Goal: Task Accomplishment & Management: Use online tool/utility

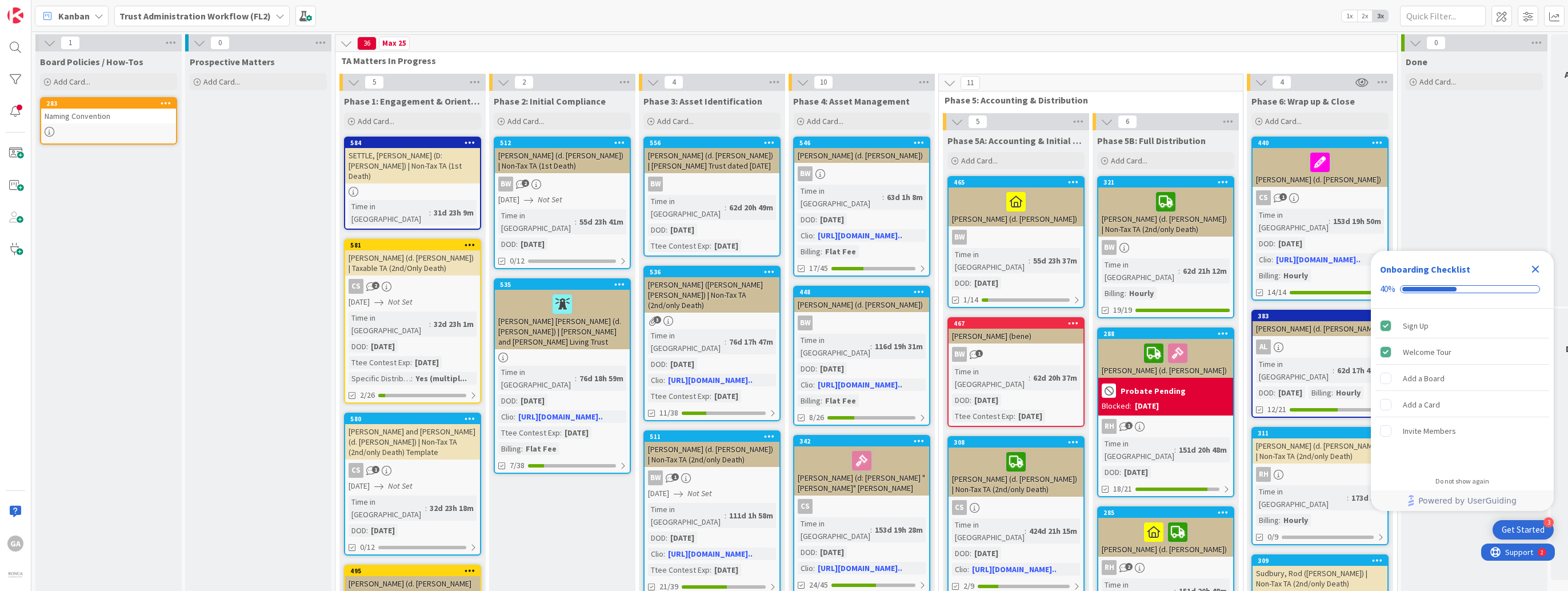
click at [276, 14] on icon at bounding box center [280, 16] width 9 height 9
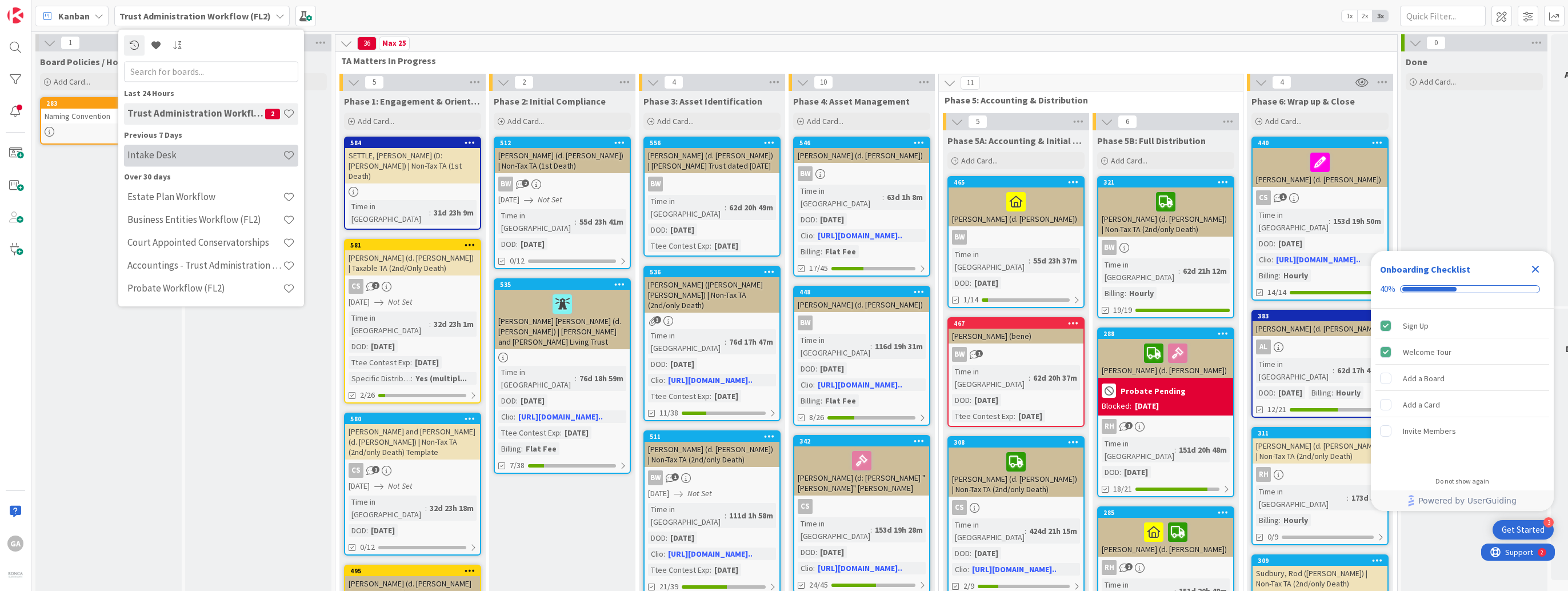
click at [153, 154] on h4 "Intake Desk" at bounding box center [205, 155] width 156 height 11
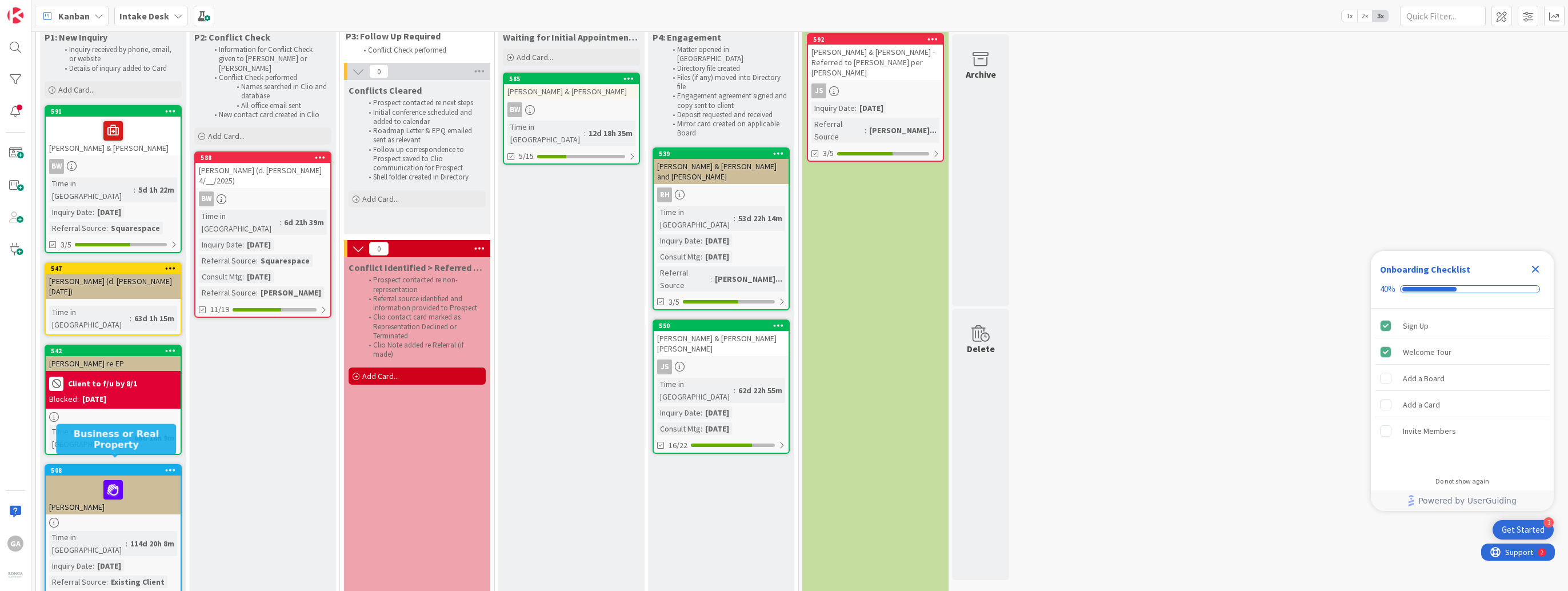
scroll to position [64, 0]
click at [72, 87] on span "Add Card..." at bounding box center [76, 89] width 36 height 10
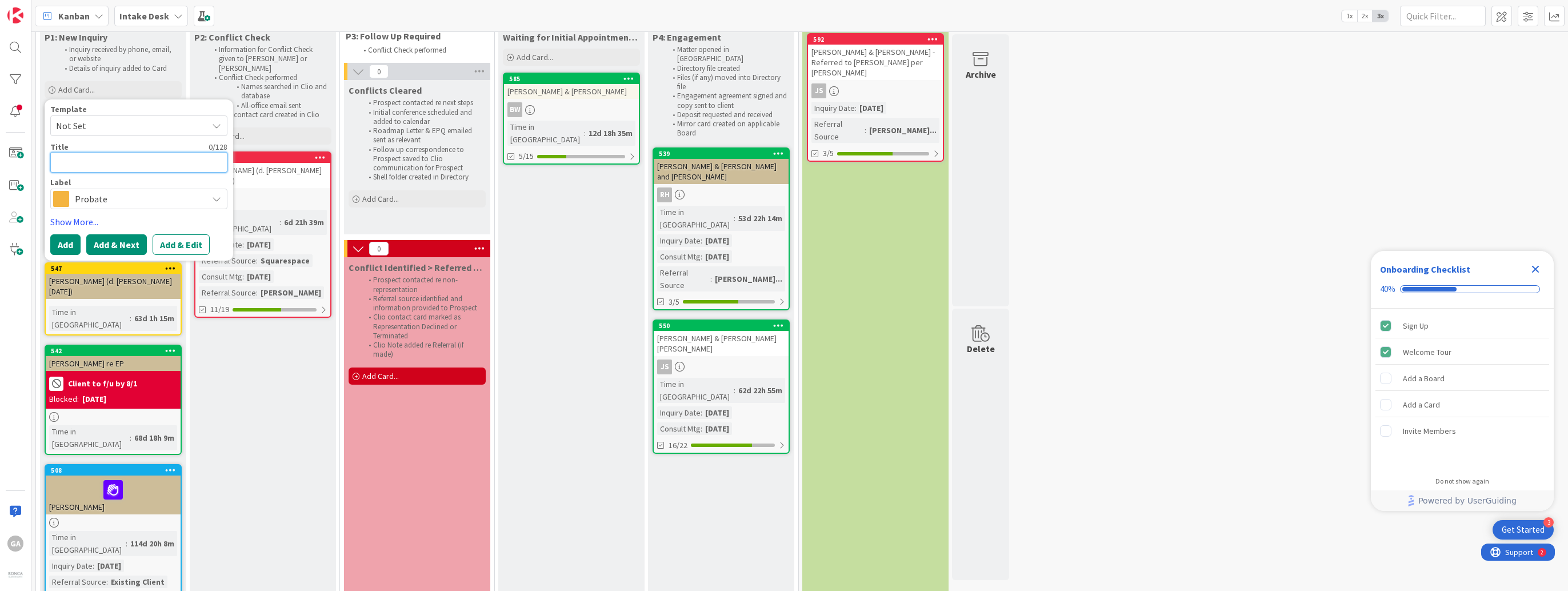
type textarea "x"
type textarea "B"
type textarea "x"
type textarea "Bl"
type textarea "x"
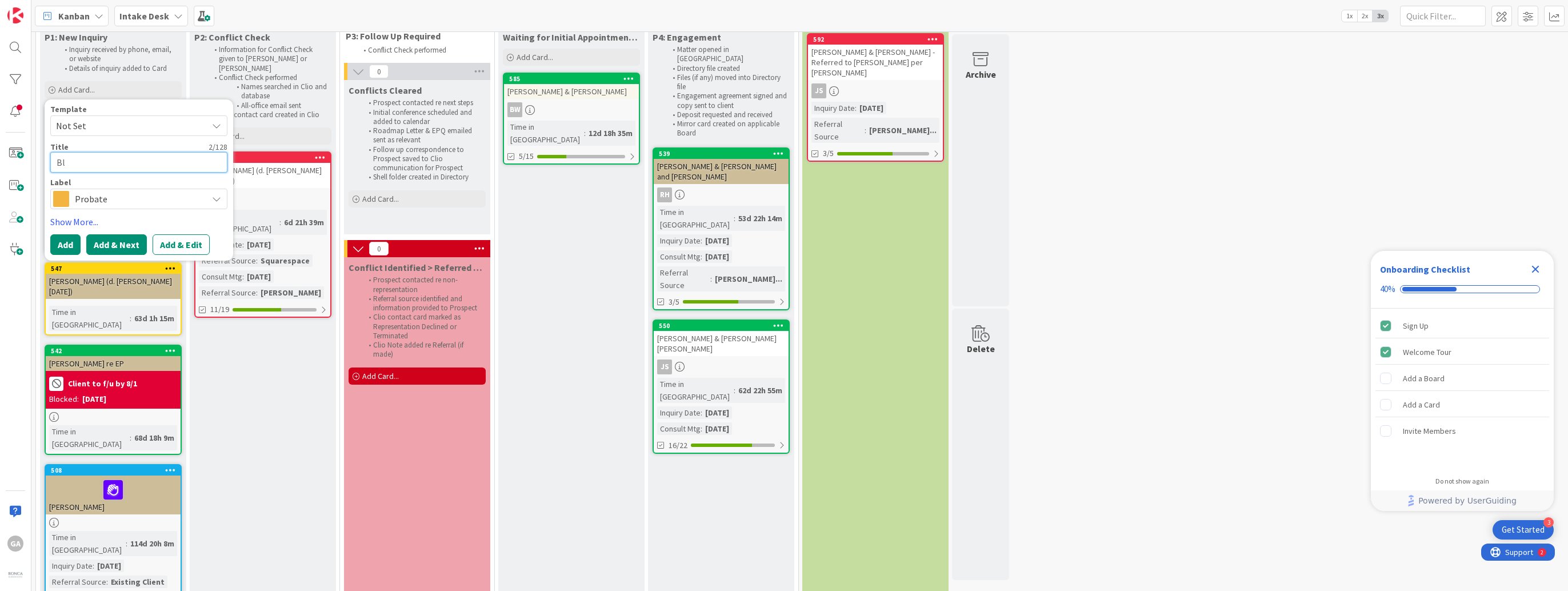
type textarea "Blo"
type textarea "x"
type textarea "Bloo"
type textarea "x"
type textarea "Bloom"
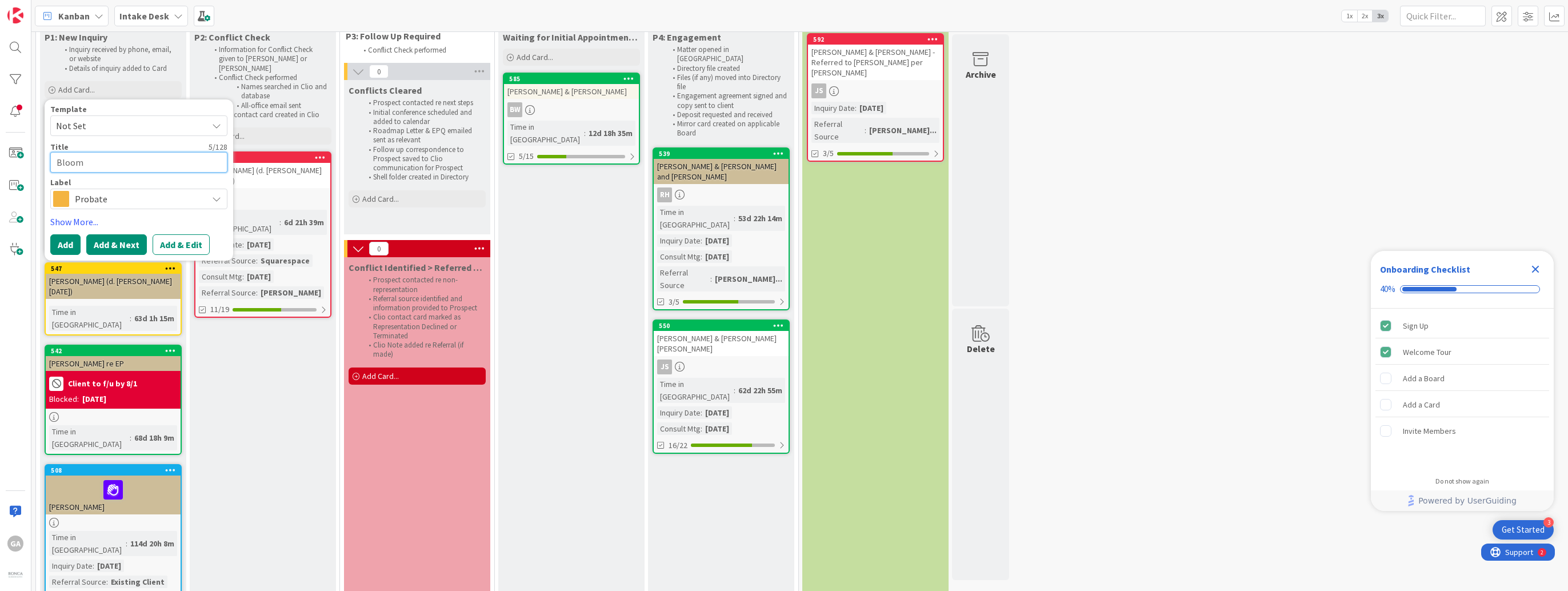
type textarea "x"
type textarea "Bloom,"
type textarea "x"
type textarea "Bloom,"
type textarea "x"
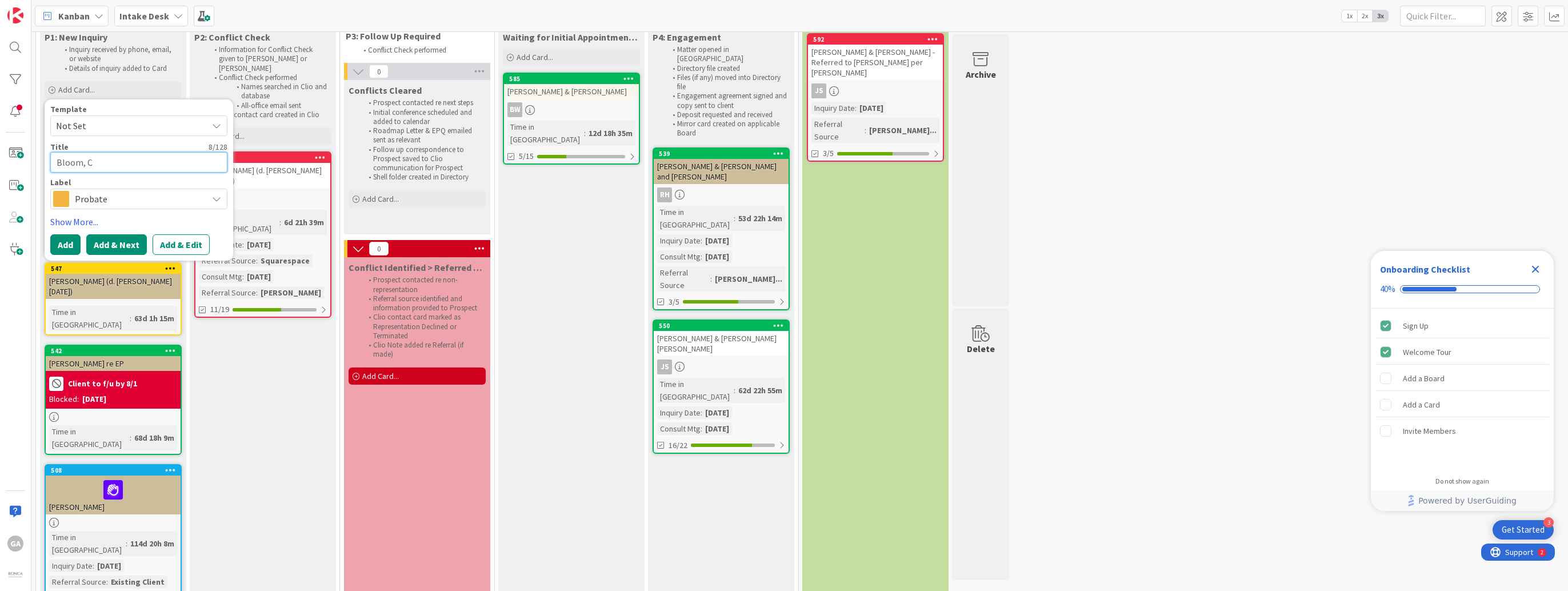
type textarea "Bloom, Ch"
type textarea "x"
type textarea "Bloom, Chr"
type textarea "x"
type textarea "Bloom, Chri"
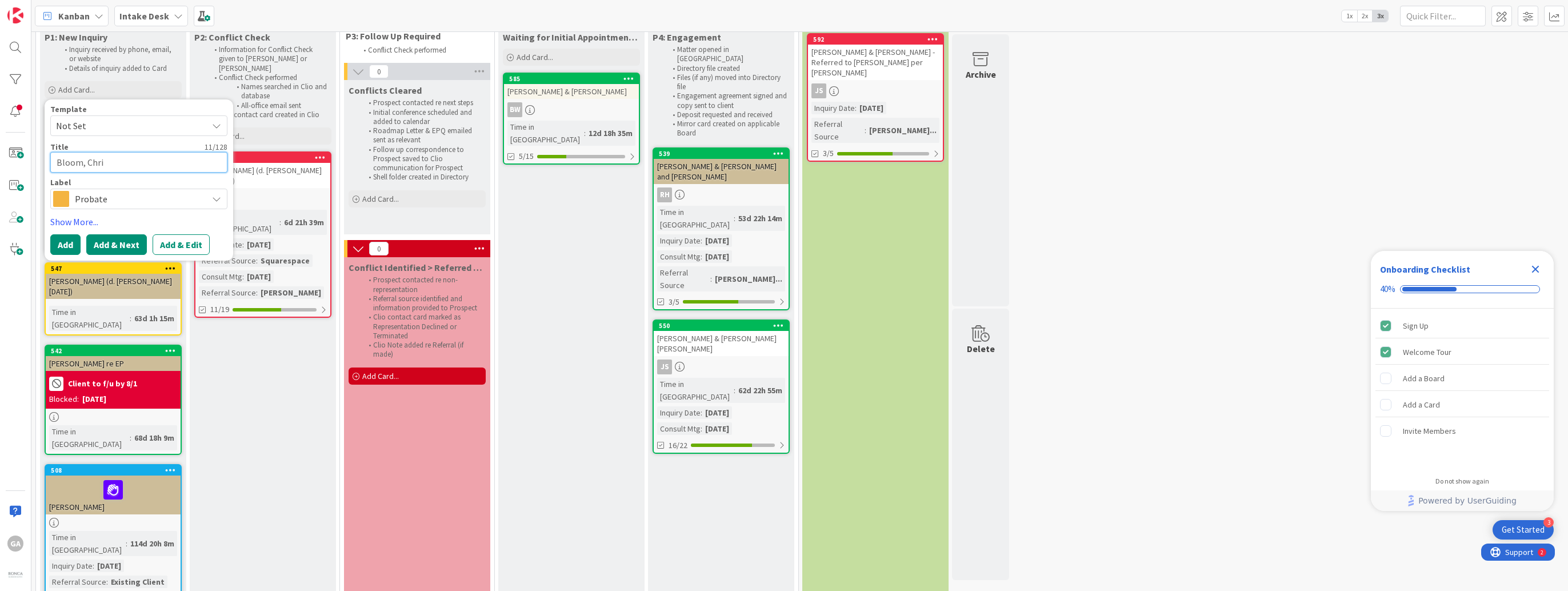
type textarea "x"
type textarea "[PERSON_NAME]"
type textarea "x"
type textarea "Bloom, [DEMOGRAPHIC_DATA]"
type textarea "x"
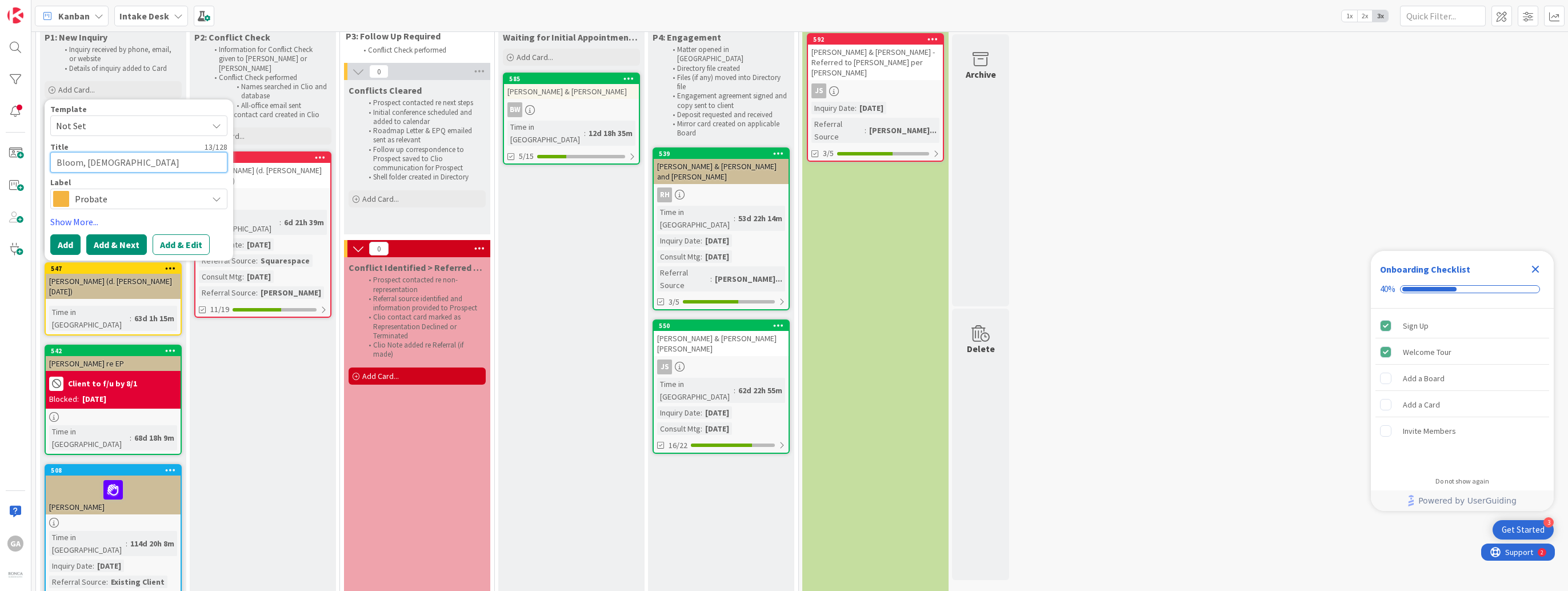
type textarea "[PERSON_NAME][DEMOGRAPHIC_DATA]"
type textarea "x"
type textarea "[PERSON_NAME]"
type textarea "x"
type textarea "[PERSON_NAME]"
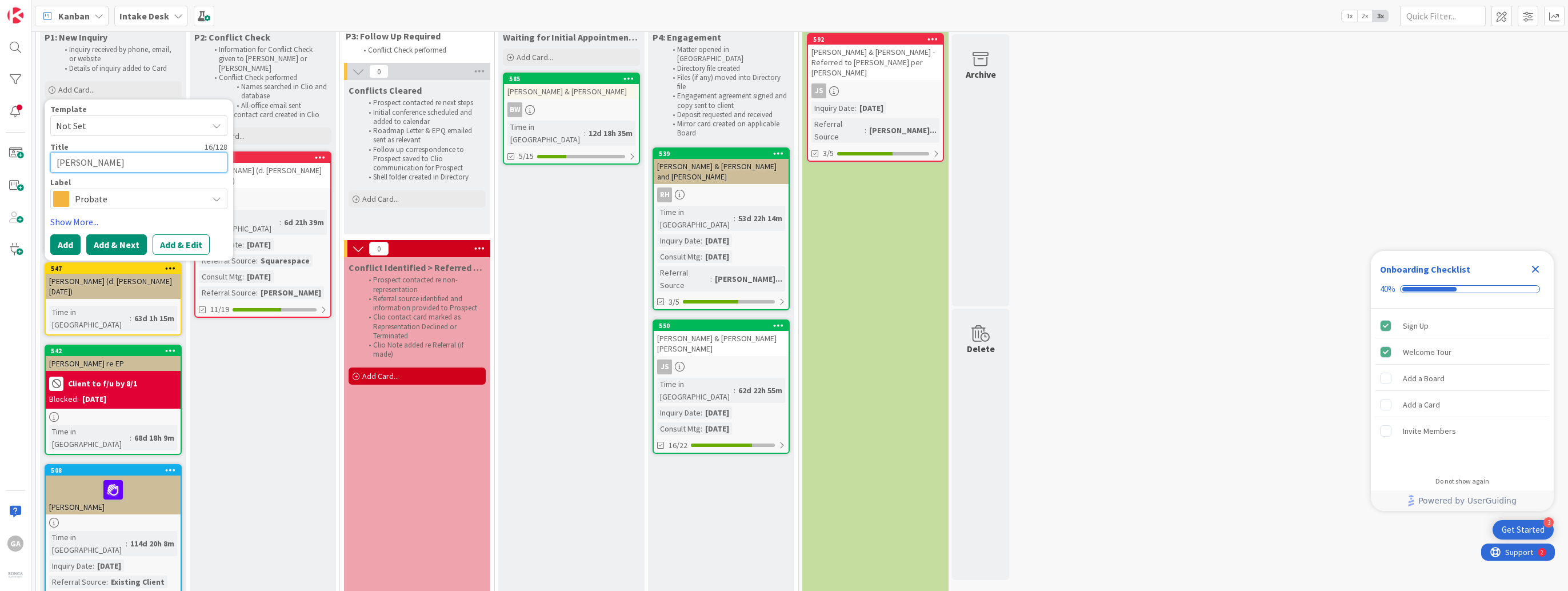
type textarea "x"
type textarea "[PERSON_NAME]"
type textarea "x"
type textarea "[PERSON_NAME] &"
type textarea "x"
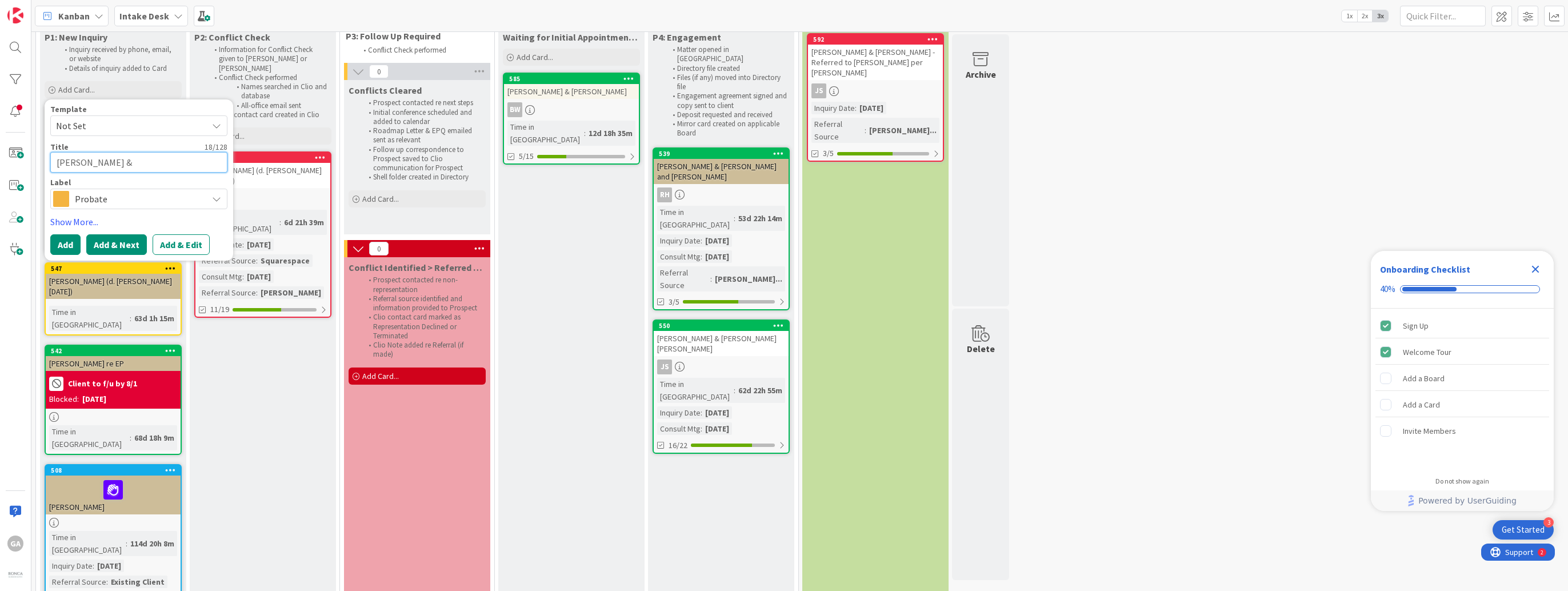
type textarea "[PERSON_NAME] &"
type textarea "x"
type textarea "[PERSON_NAME] & J"
type textarea "x"
type textarea "[PERSON_NAME] & [PERSON_NAME]"
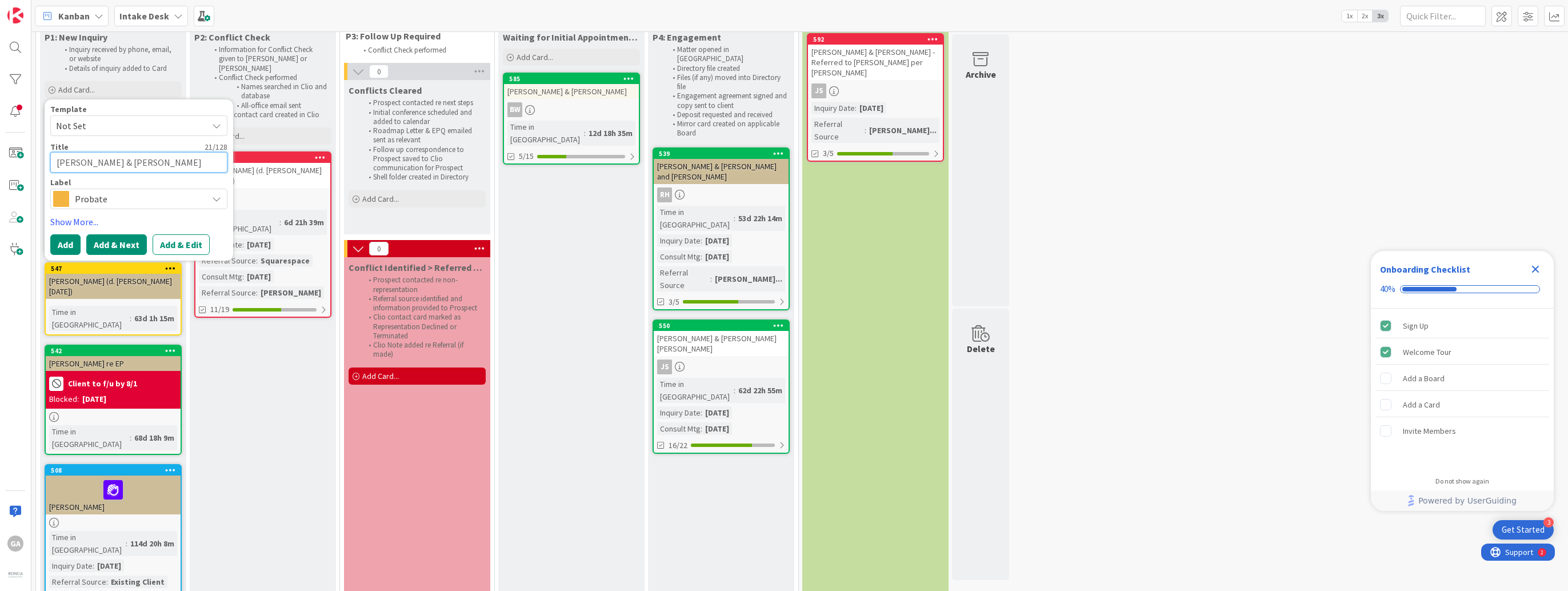
type textarea "x"
type textarea "[PERSON_NAME] & Jef"
type textarea "x"
type textarea "[PERSON_NAME] & [PERSON_NAME]"
type textarea "x"
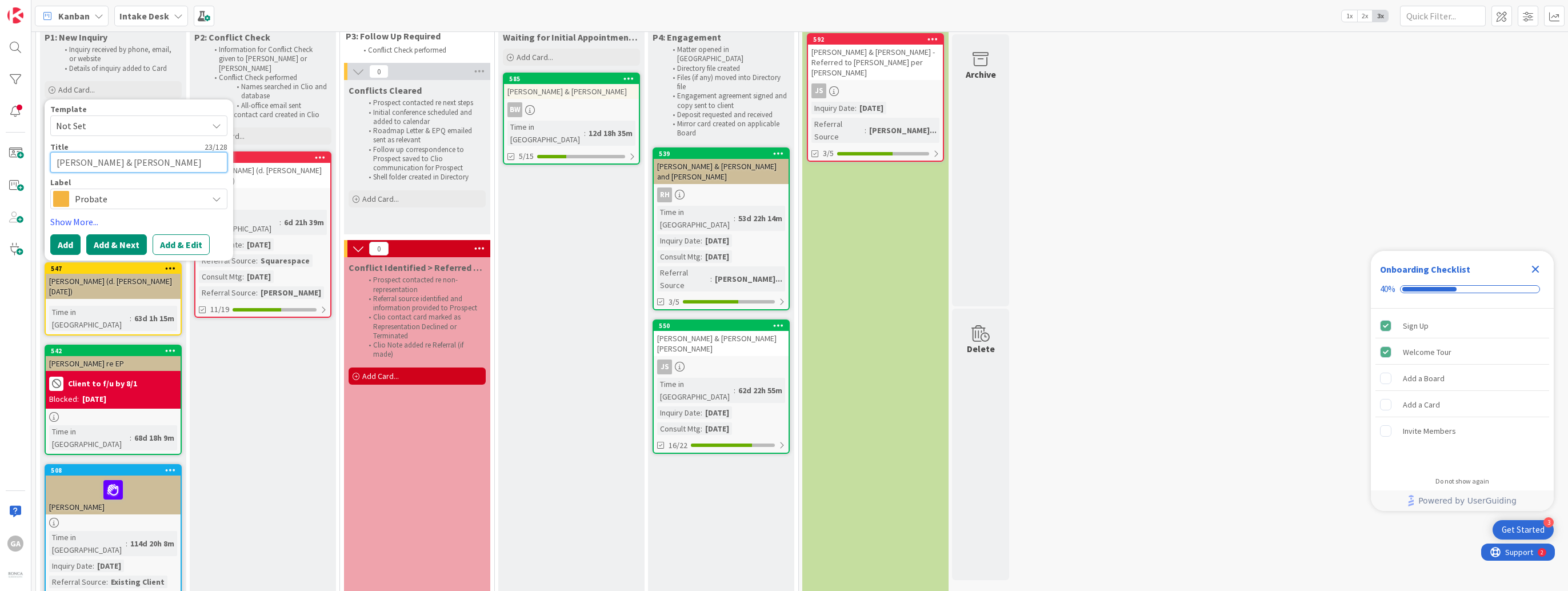
type textarea "[PERSON_NAME] & [PERSON_NAME]"
type textarea "x"
type textarea "[PERSON_NAME] & [PERSON_NAME]"
type textarea "x"
type textarea "[PERSON_NAME] & [PERSON_NAME]"
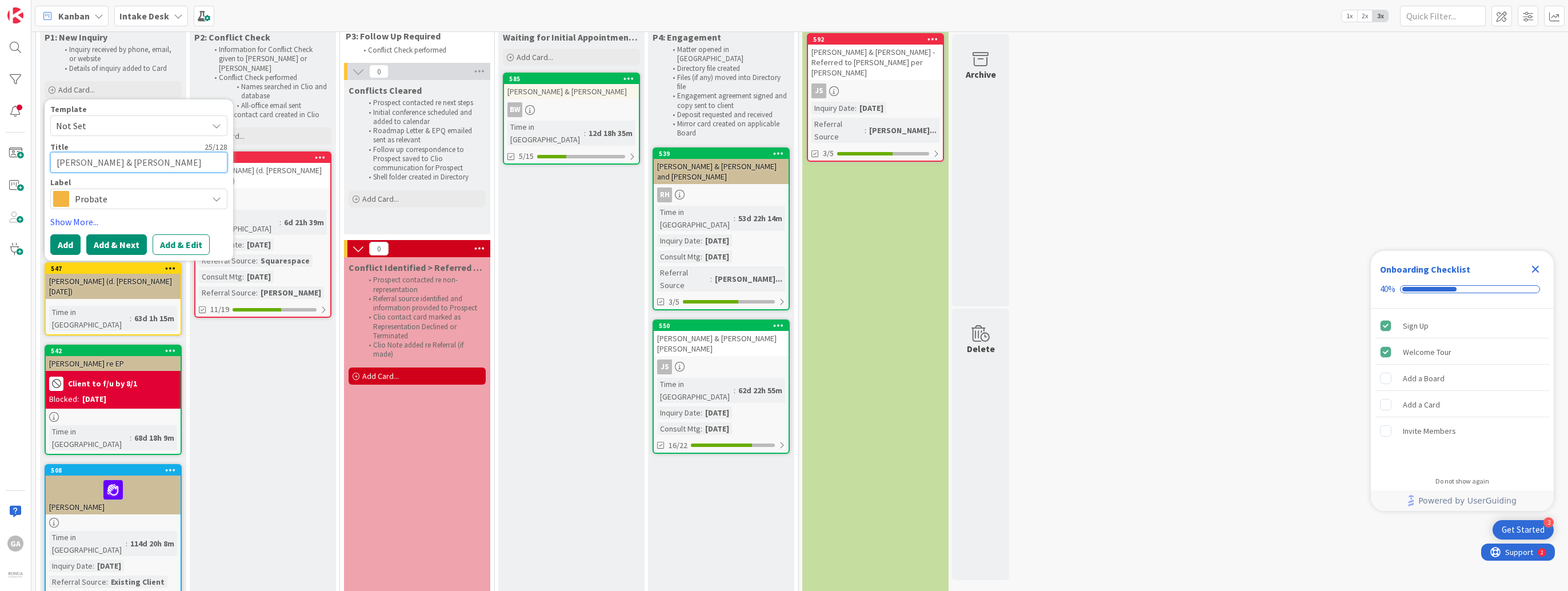
type textarea "x"
type textarea "[PERSON_NAME] & [PERSON_NAME]"
type textarea "x"
type textarea "[PERSON_NAME] & [PERSON_NAME] ("
type textarea "x"
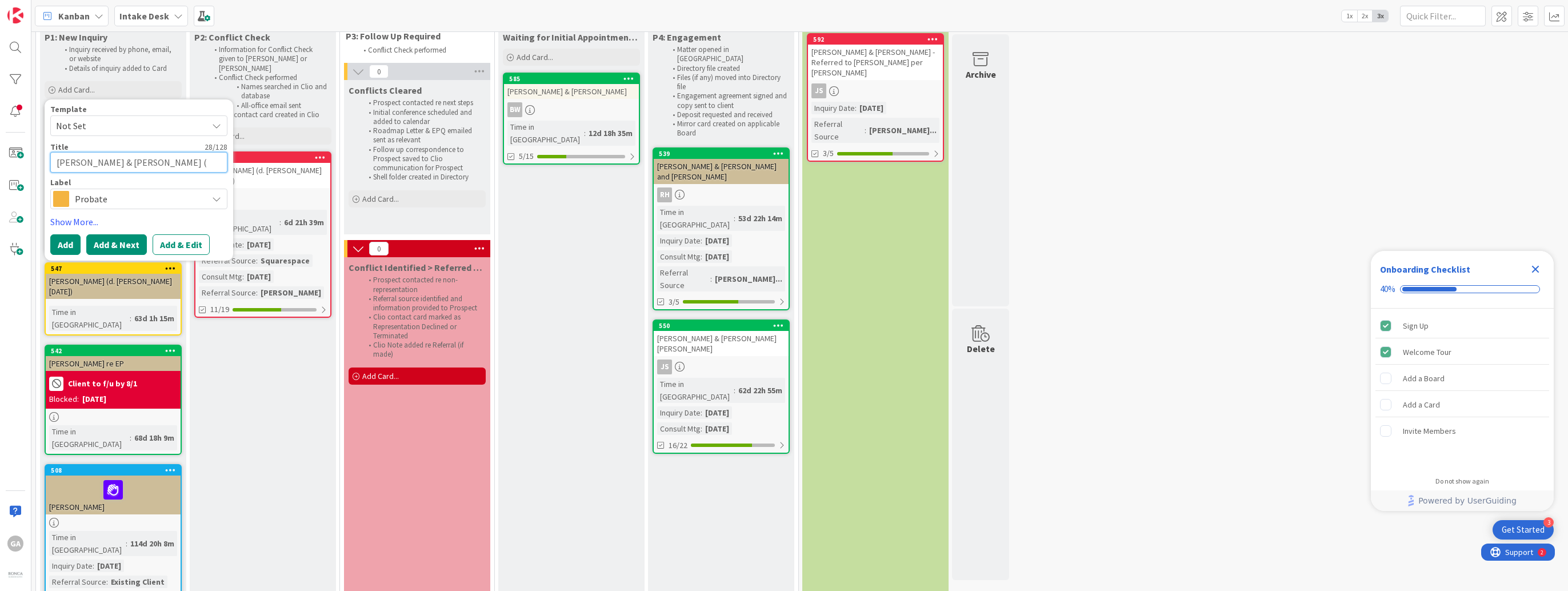
type textarea "[PERSON_NAME] & [PERSON_NAME] (M"
type textarea "x"
type textarea "[PERSON_NAME] & [PERSON_NAME] (MD"
type textarea "x"
type textarea "[PERSON_NAME] & [PERSON_NAME] (MD)"
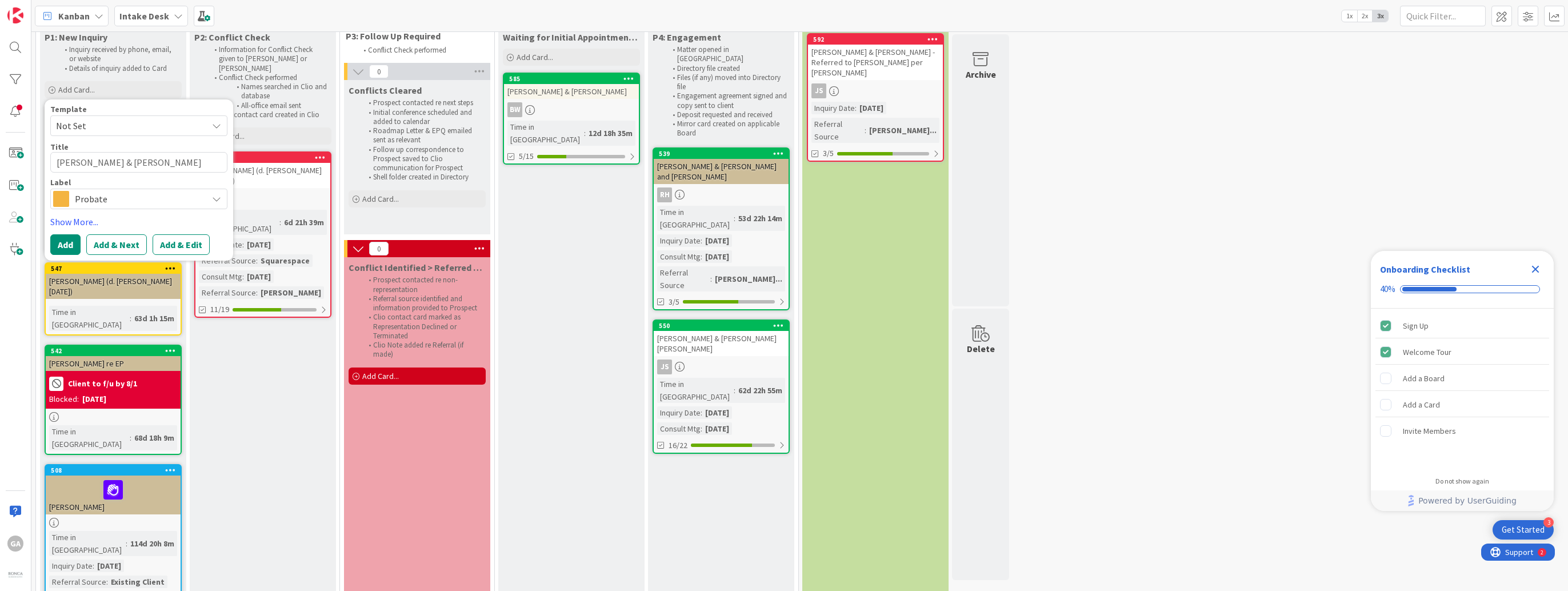
click at [222, 191] on div "Probate" at bounding box center [138, 199] width 177 height 20
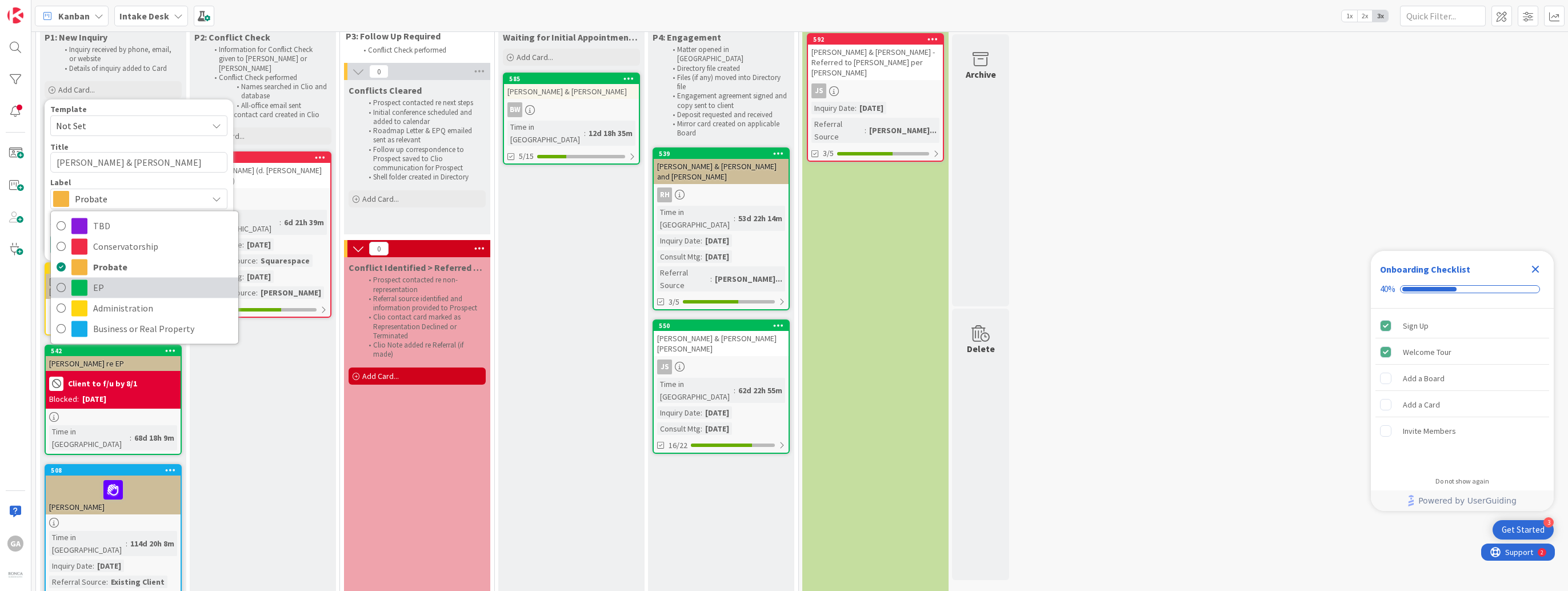
click at [107, 284] on span "EP" at bounding box center [162, 288] width 139 height 17
type textarea "x"
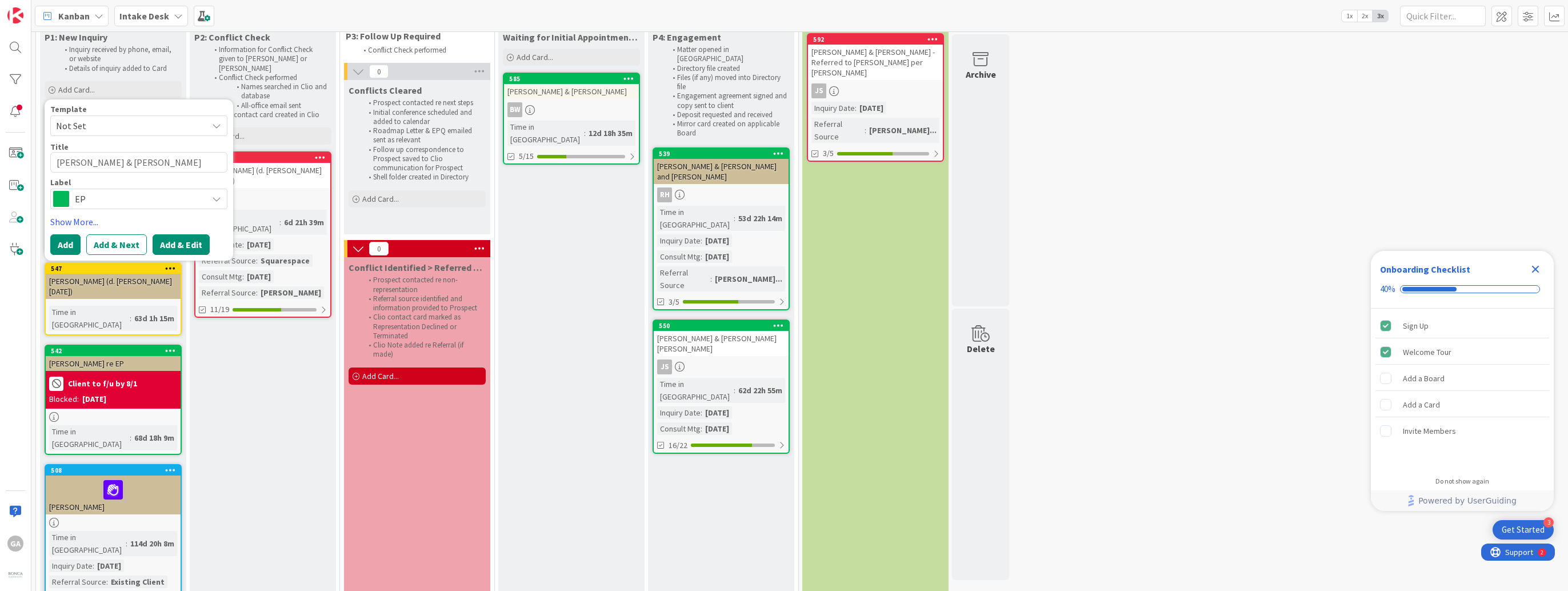
click at [159, 246] on button "Add & Edit" at bounding box center [181, 245] width 58 height 20
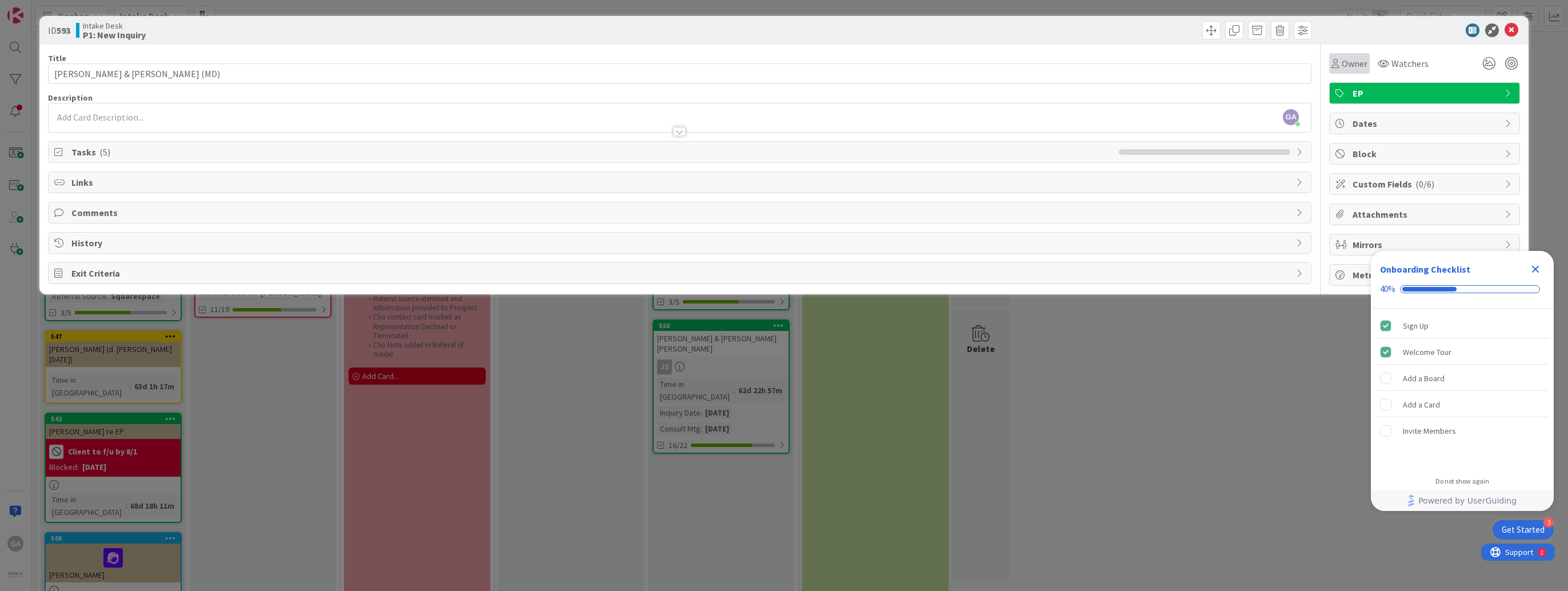
click at [1356, 67] on span "Owner" at bounding box center [1355, 63] width 26 height 14
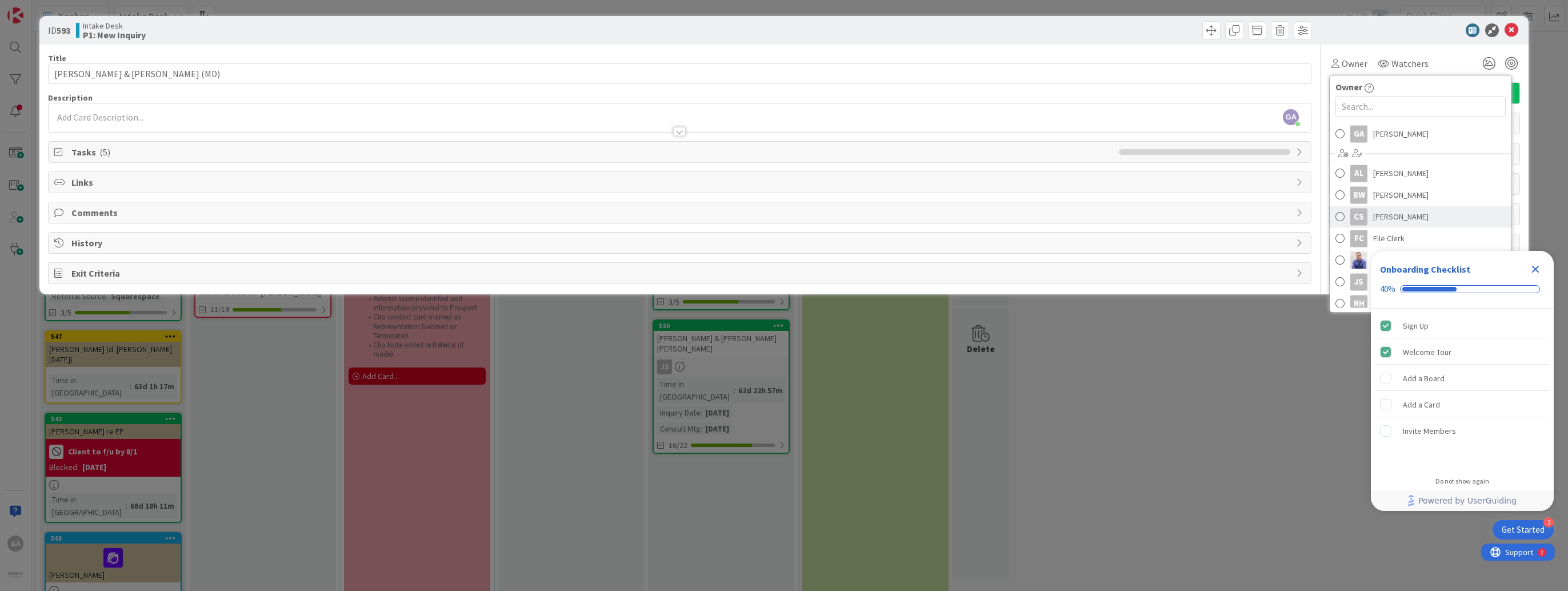
scroll to position [20, 0]
click at [1362, 271] on div "JS" at bounding box center [1358, 275] width 17 height 17
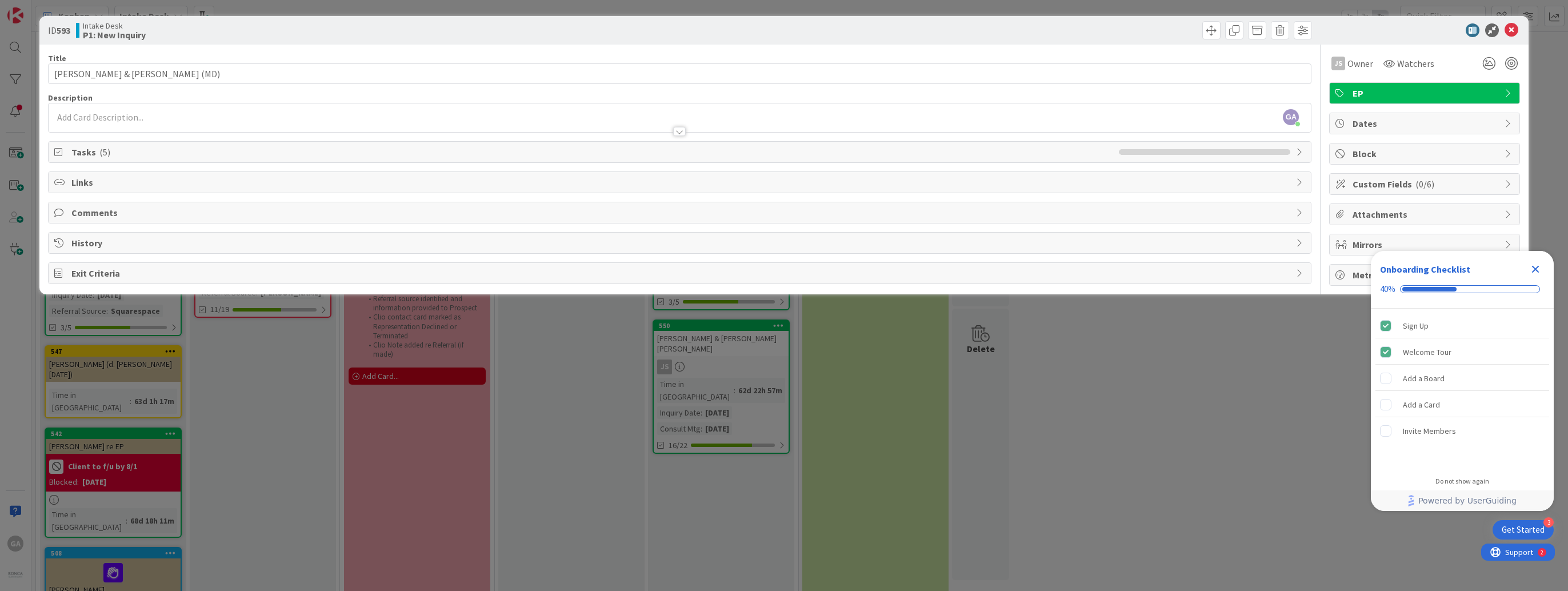
click at [1536, 270] on icon "Close Checklist" at bounding box center [1536, 269] width 7 height 7
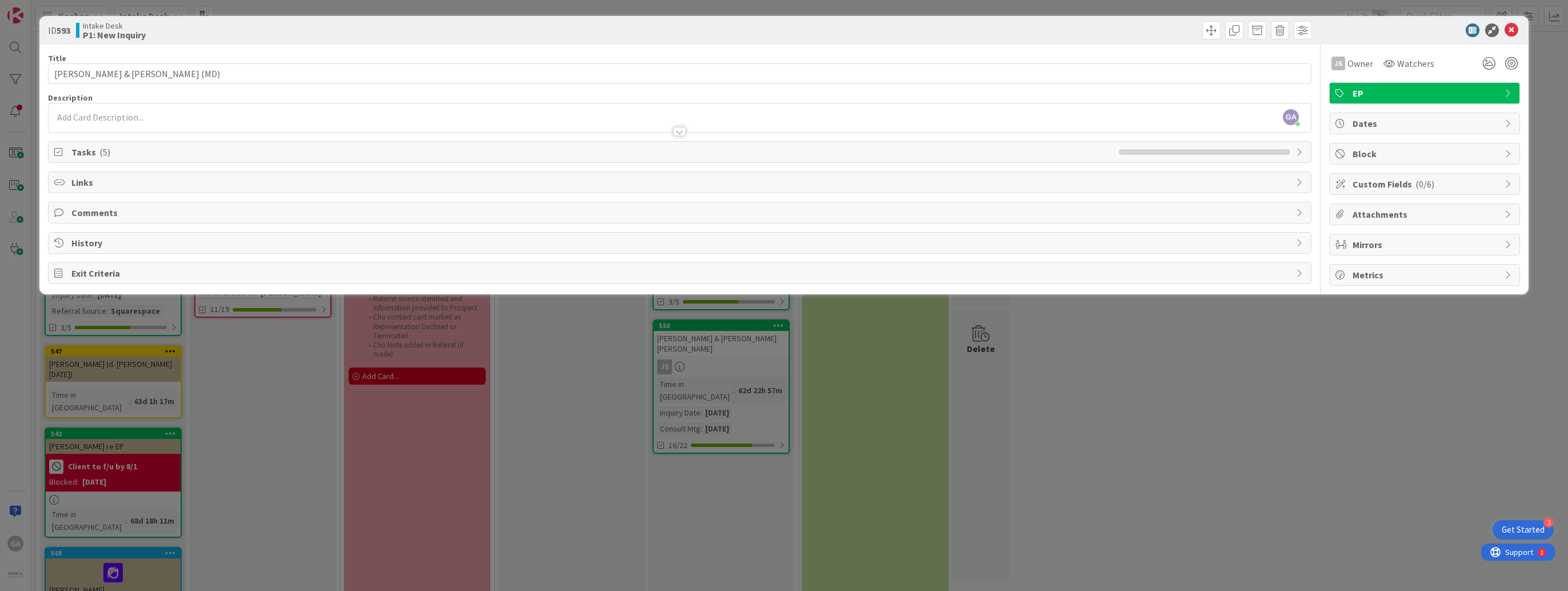
scroll to position [0, 0]
click at [1020, 373] on div "ID 593 Intake Desk P1: New Inquiry Title 31 / 128 [PERSON_NAME] & [PERSON_NAME]…" at bounding box center [784, 295] width 1568 height 591
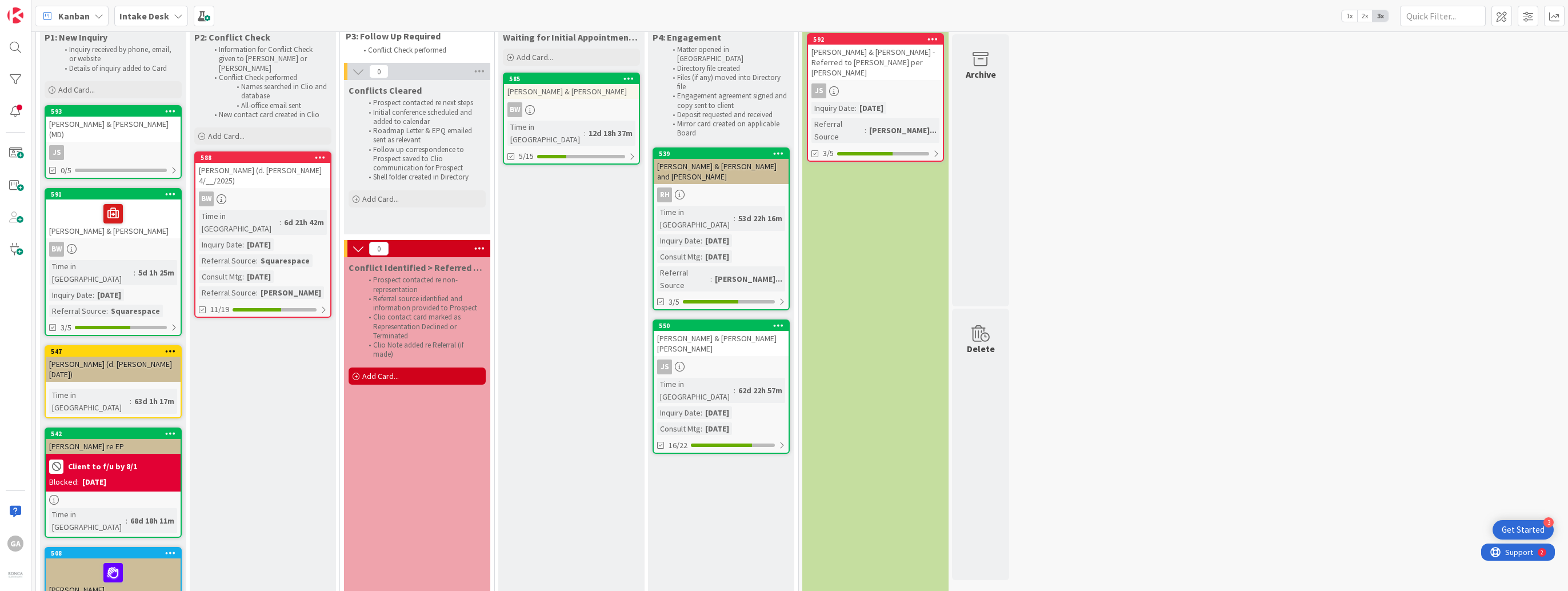
click at [142, 148] on div "JS" at bounding box center [112, 152] width 135 height 15
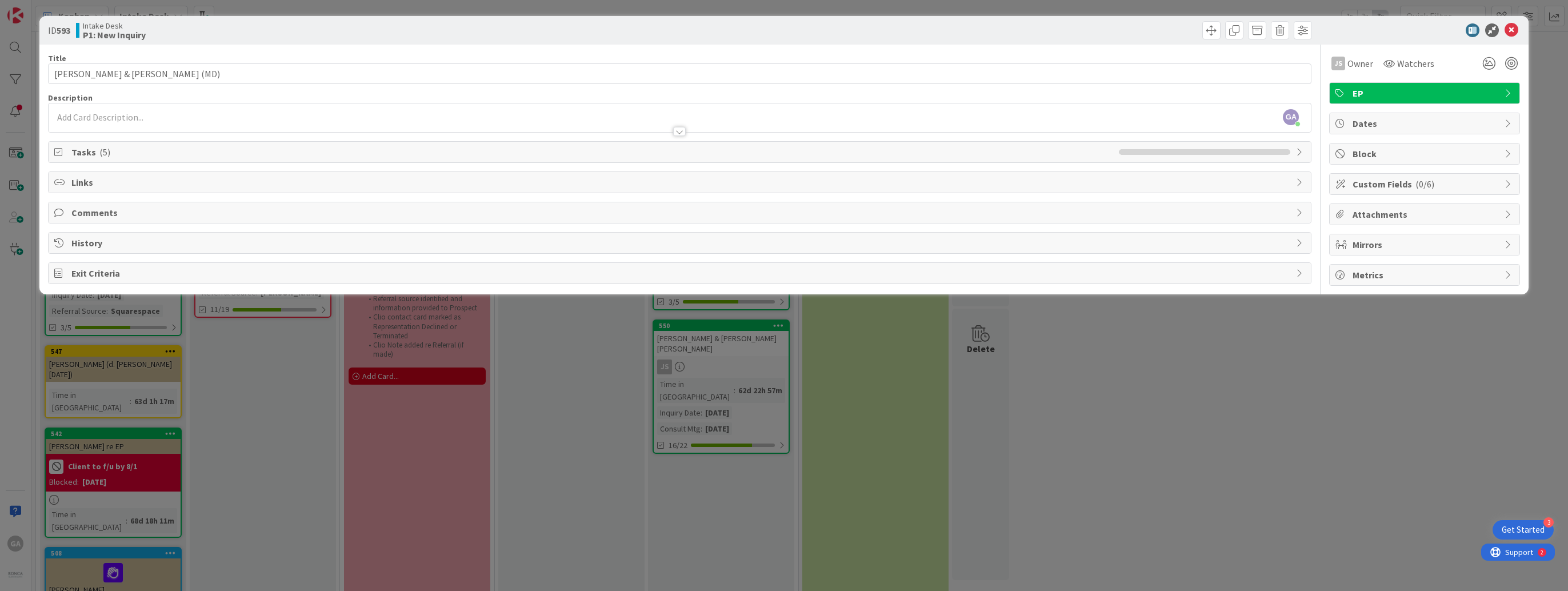
click at [84, 110] on div "GA [PERSON_NAME] just joined" at bounding box center [679, 117] width 1263 height 29
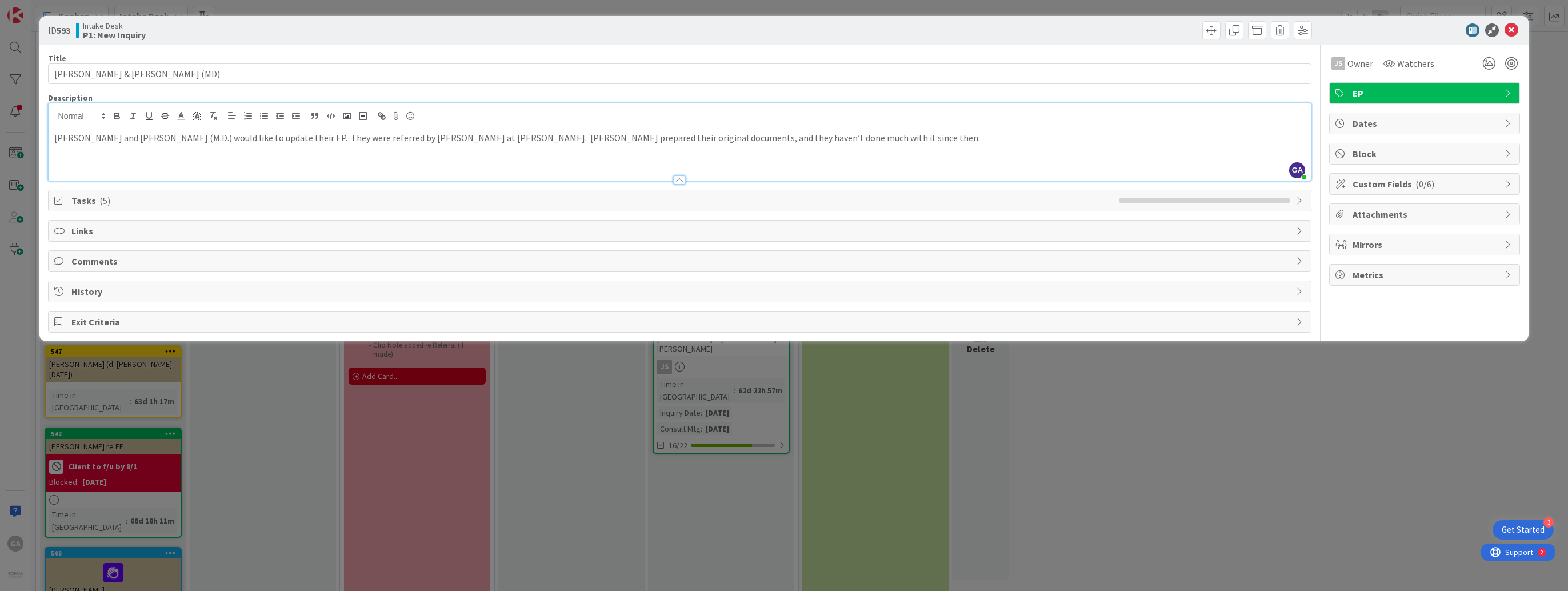
click at [82, 199] on span "Tasks ( 5 )" at bounding box center [592, 200] width 1042 height 14
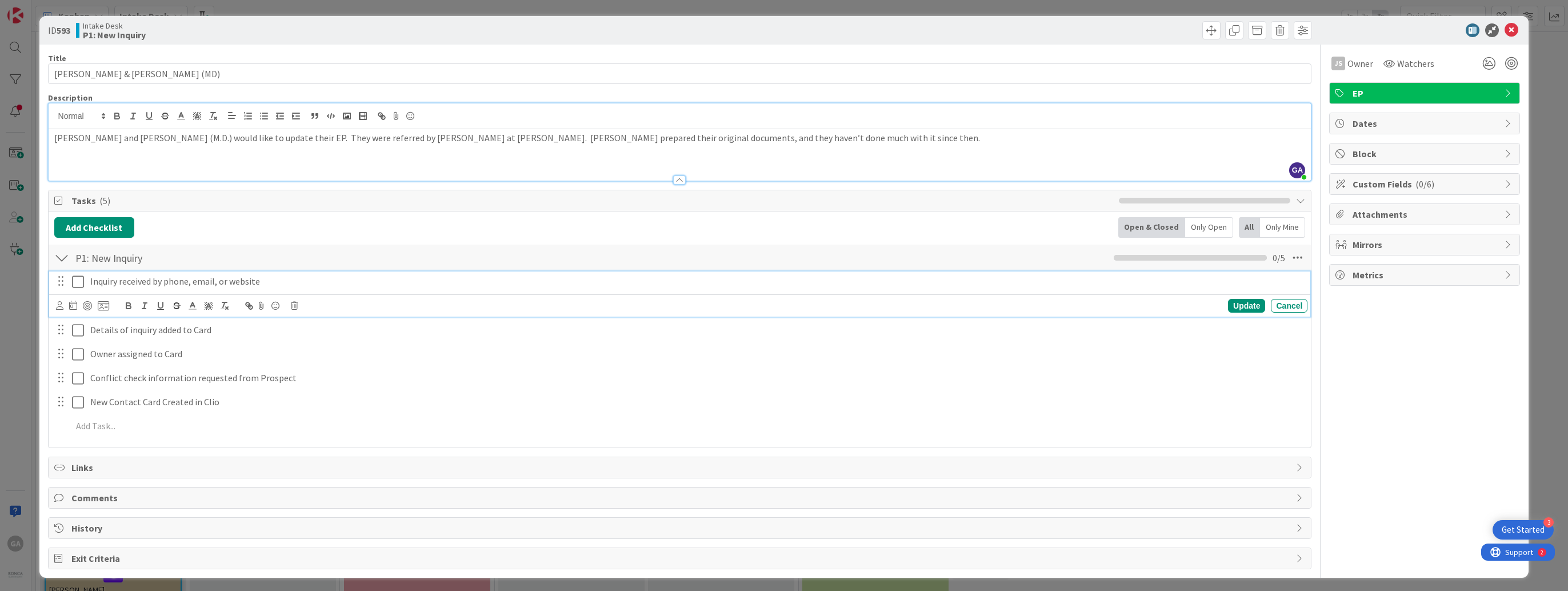
click at [78, 283] on icon at bounding box center [78, 281] width 12 height 14
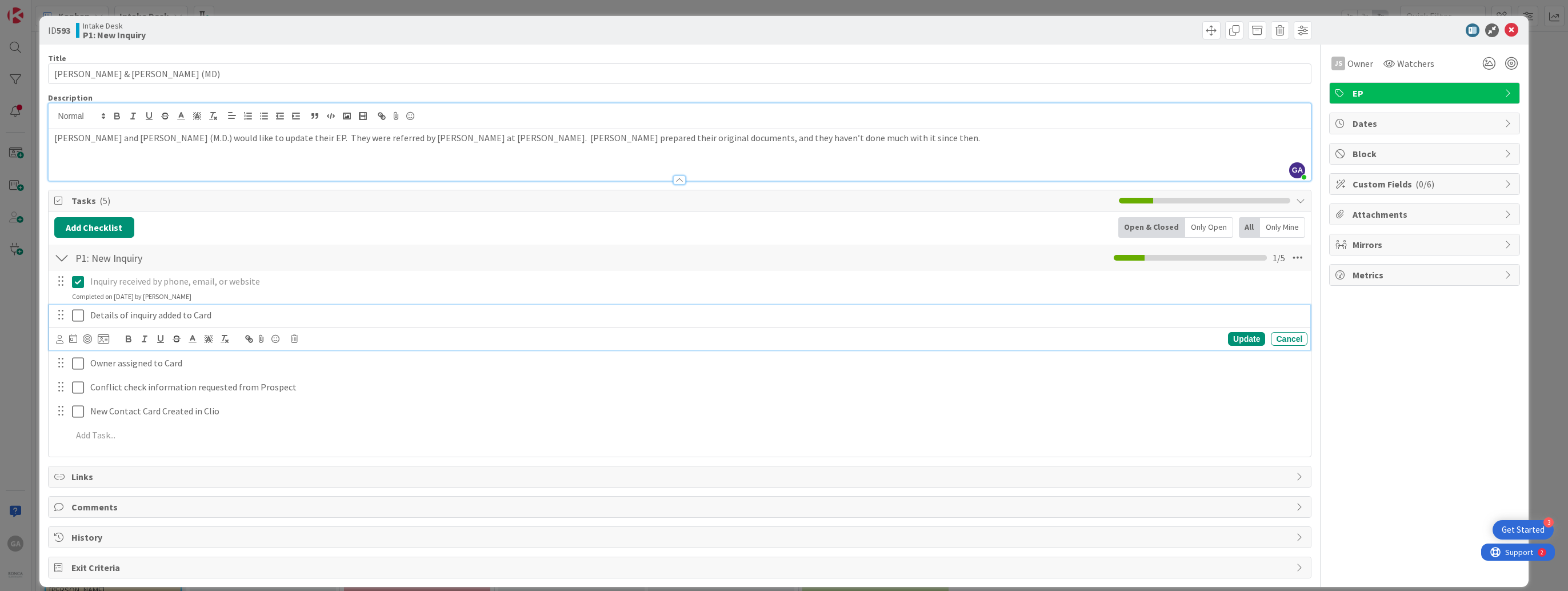
click at [78, 315] on icon at bounding box center [78, 315] width 12 height 14
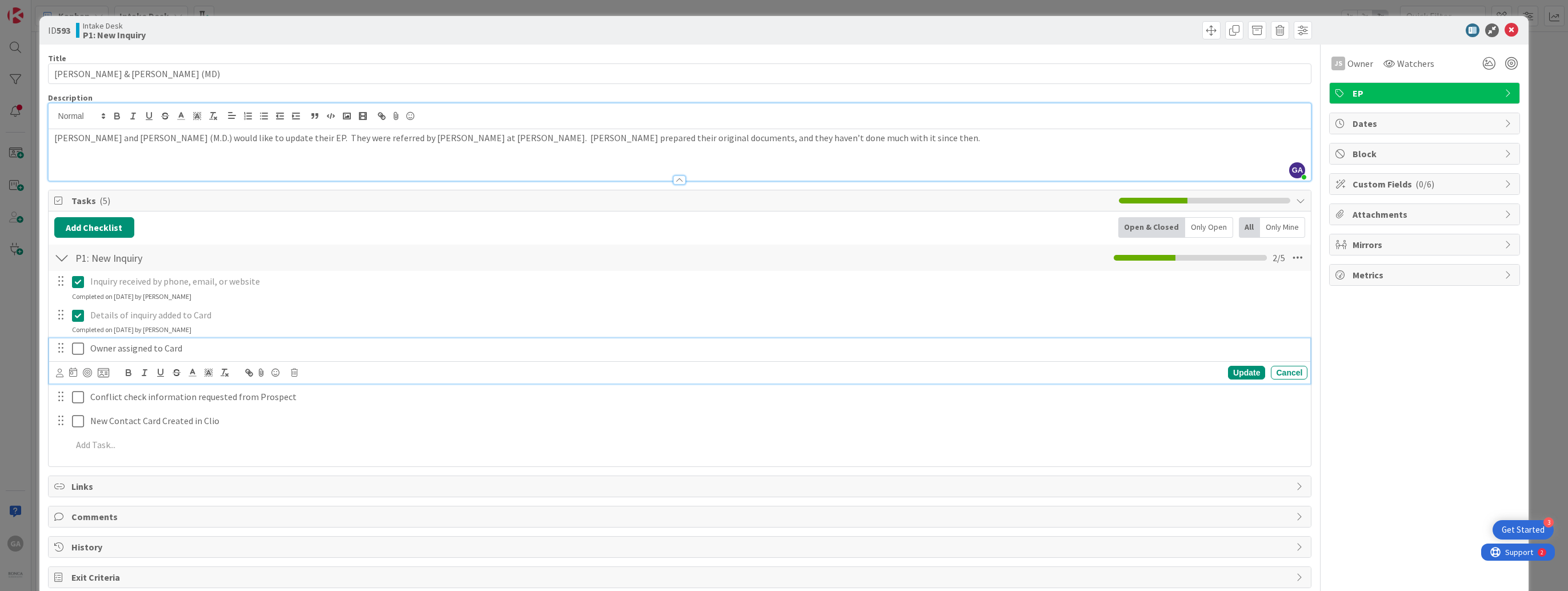
click at [77, 348] on icon at bounding box center [78, 348] width 12 height 14
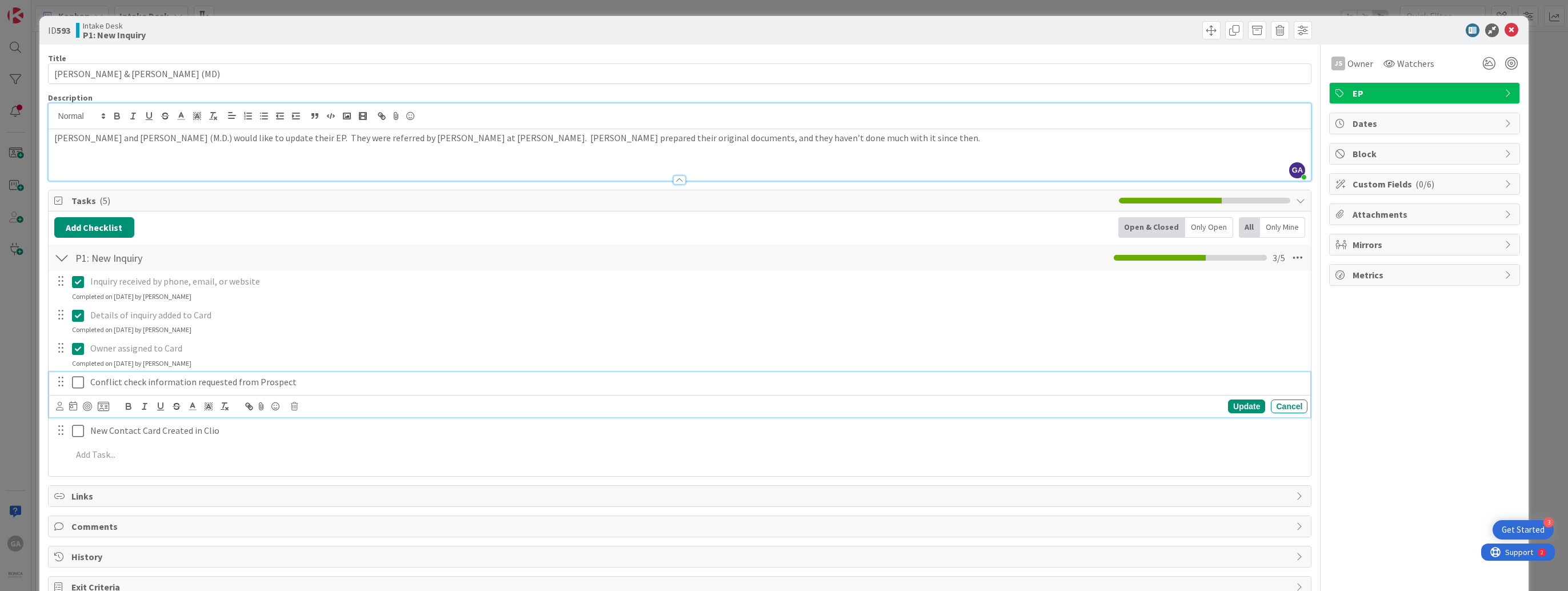
click at [80, 383] on icon at bounding box center [78, 382] width 12 height 14
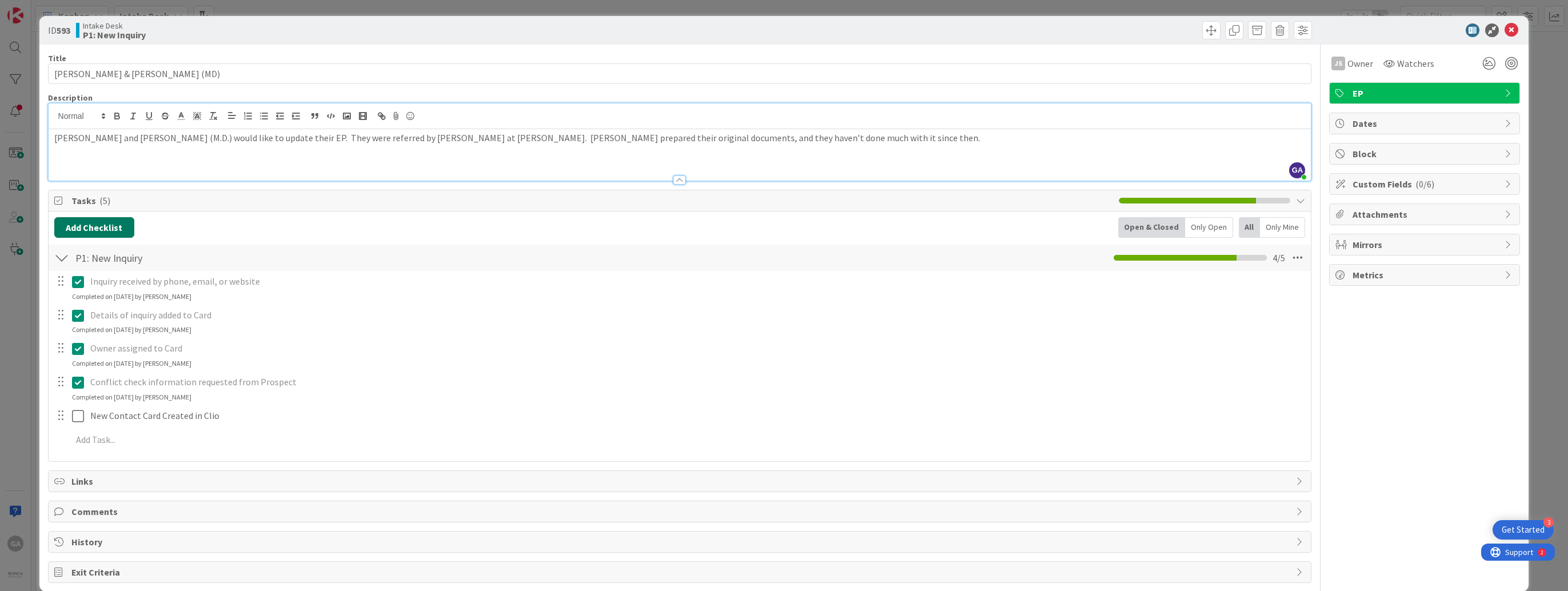
click at [105, 218] on button "Add Checklist" at bounding box center [95, 227] width 80 height 20
click at [99, 327] on link "Load template" at bounding box center [89, 330] width 58 height 11
click at [144, 329] on div "P3A: Conflict Cleared: Follow Up" at bounding box center [148, 335] width 188 height 20
click at [72, 316] on button "Add" at bounding box center [75, 309] width 31 height 20
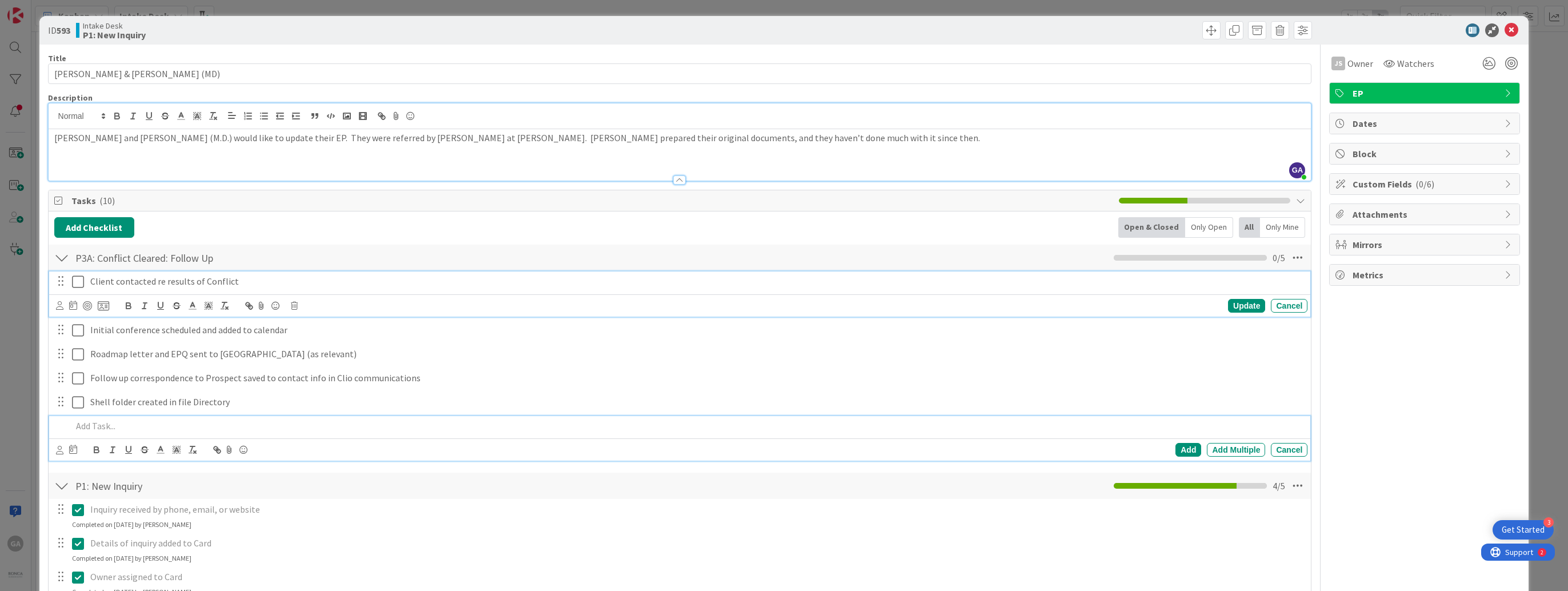
click at [73, 281] on icon at bounding box center [78, 281] width 12 height 14
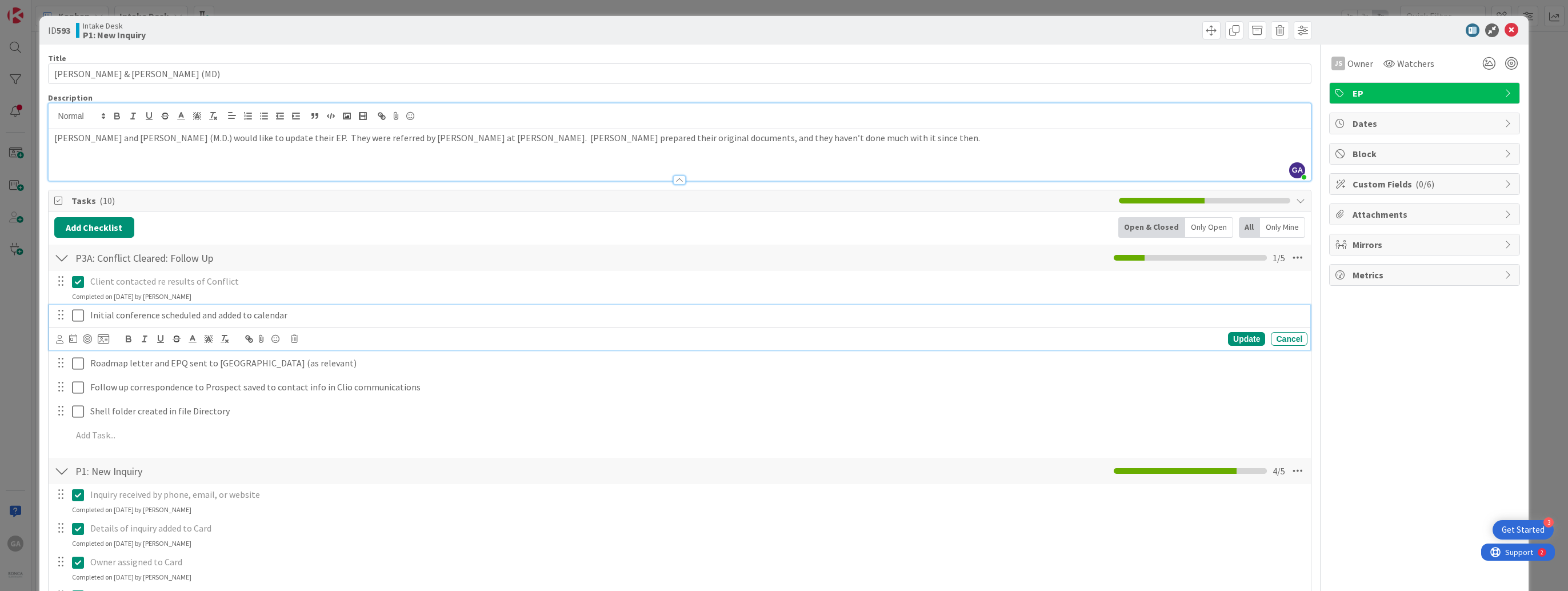
click at [80, 314] on icon at bounding box center [78, 315] width 12 height 14
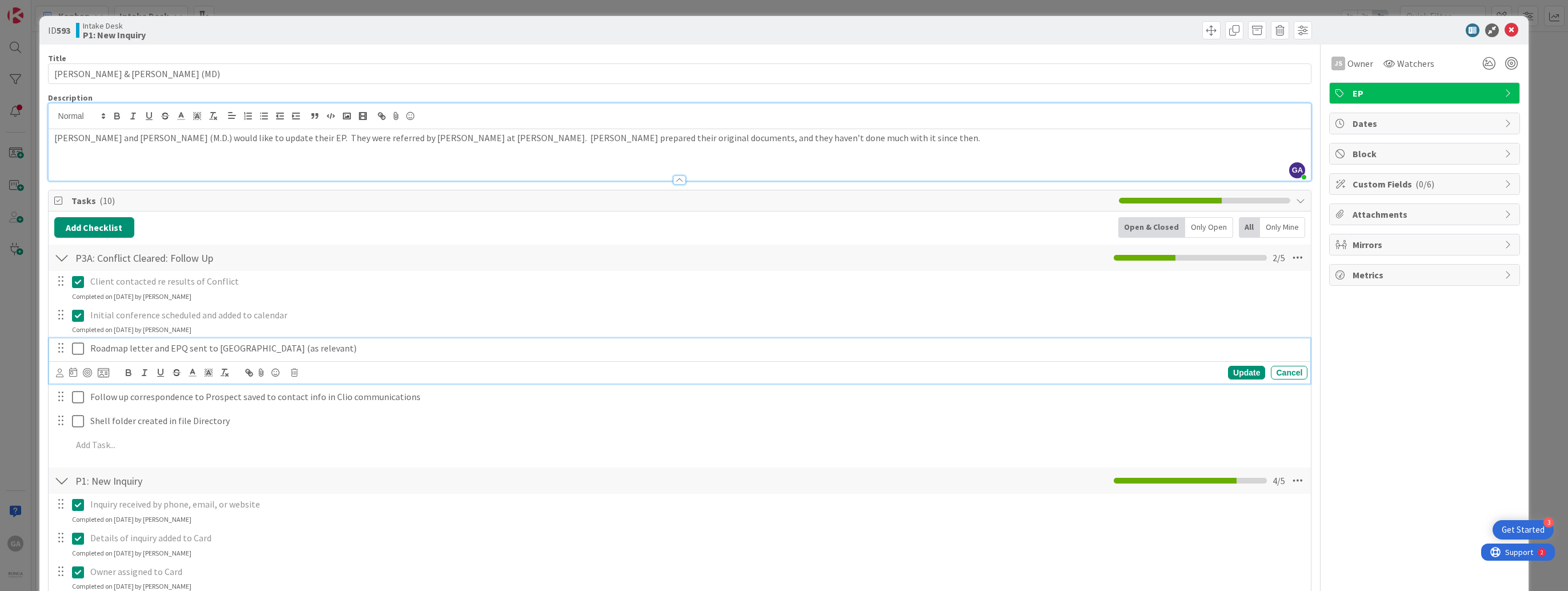
click at [77, 349] on icon at bounding box center [78, 348] width 12 height 14
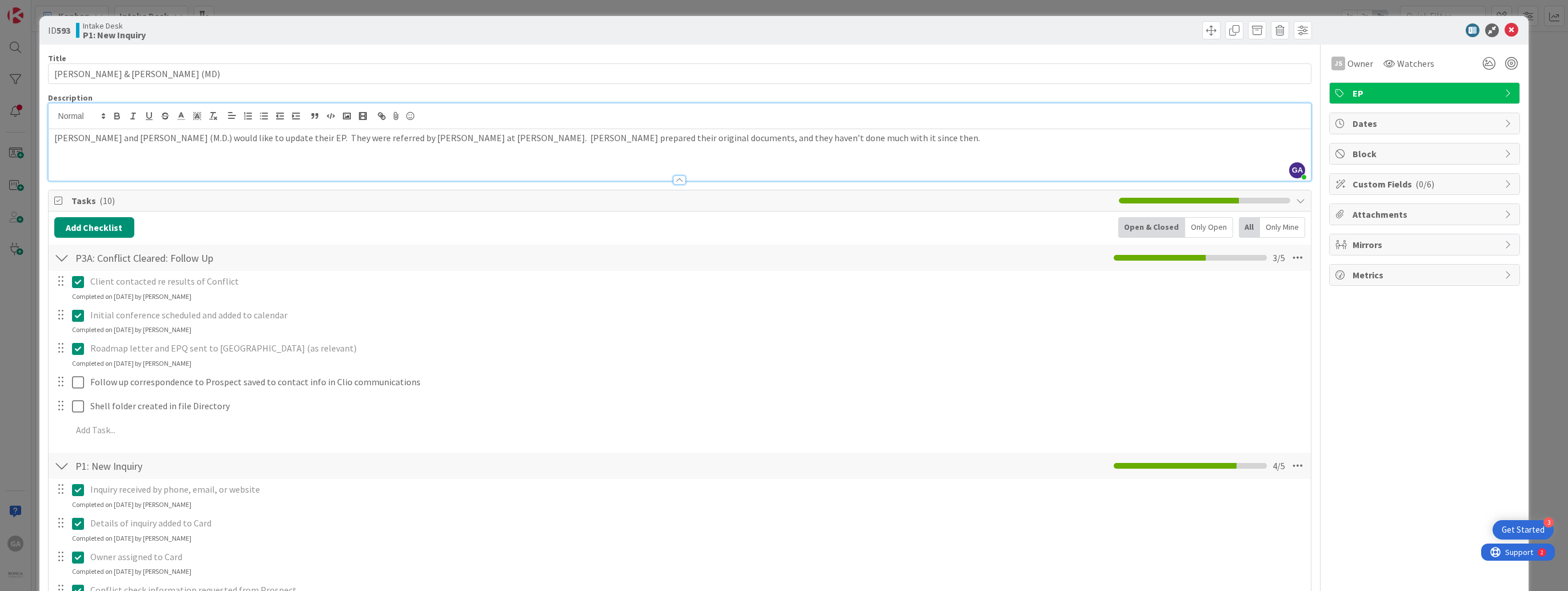
click at [1505, 124] on icon at bounding box center [1510, 123] width 9 height 9
click at [1505, 261] on icon at bounding box center [1510, 263] width 9 height 9
click at [1346, 374] on input "MM/DD/YYYY" at bounding box center [1424, 372] width 166 height 19
click at [1460, 484] on td "19" at bounding box center [1472, 485] width 22 height 21
type input "[DATE]"
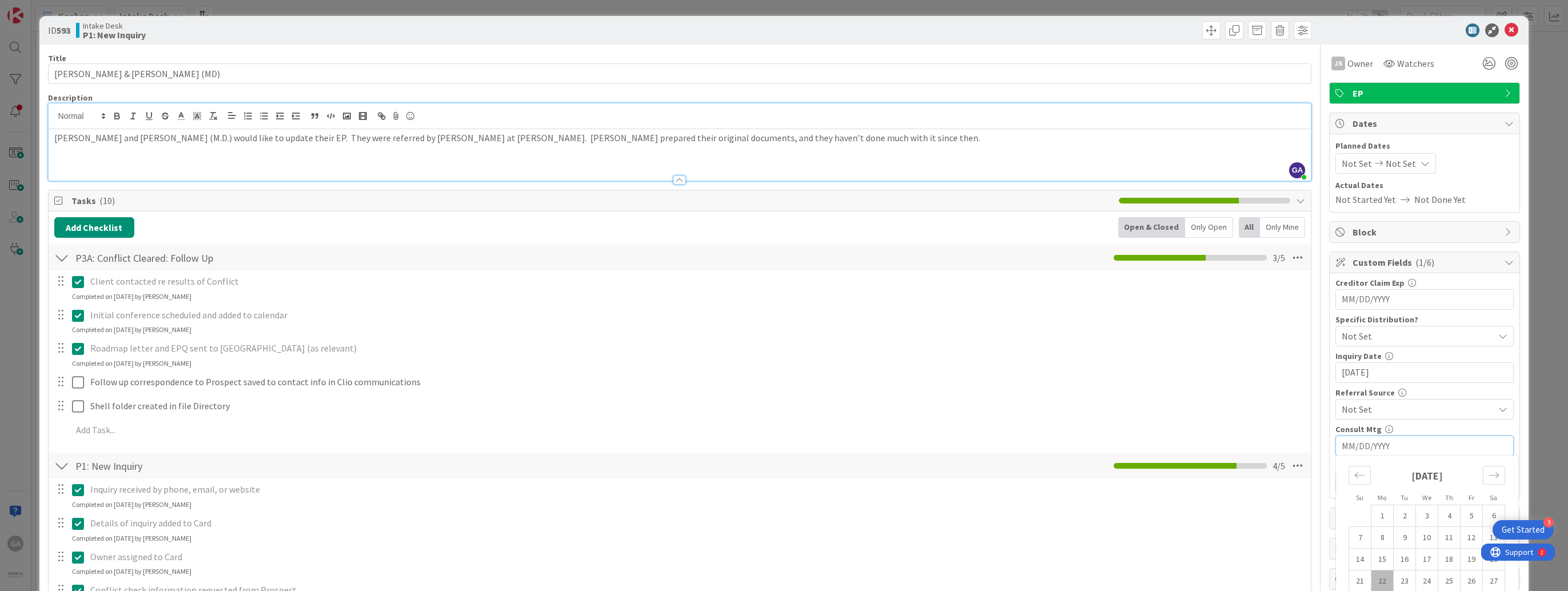
click at [1370, 440] on input "MM/DD/YYYY" at bounding box center [1424, 445] width 166 height 19
click at [1490, 472] on icon "Move forward to switch to the next month." at bounding box center [1495, 475] width 11 height 11
click at [1464, 539] on td "7" at bounding box center [1472, 537] width 22 height 21
type input "[DATE]"
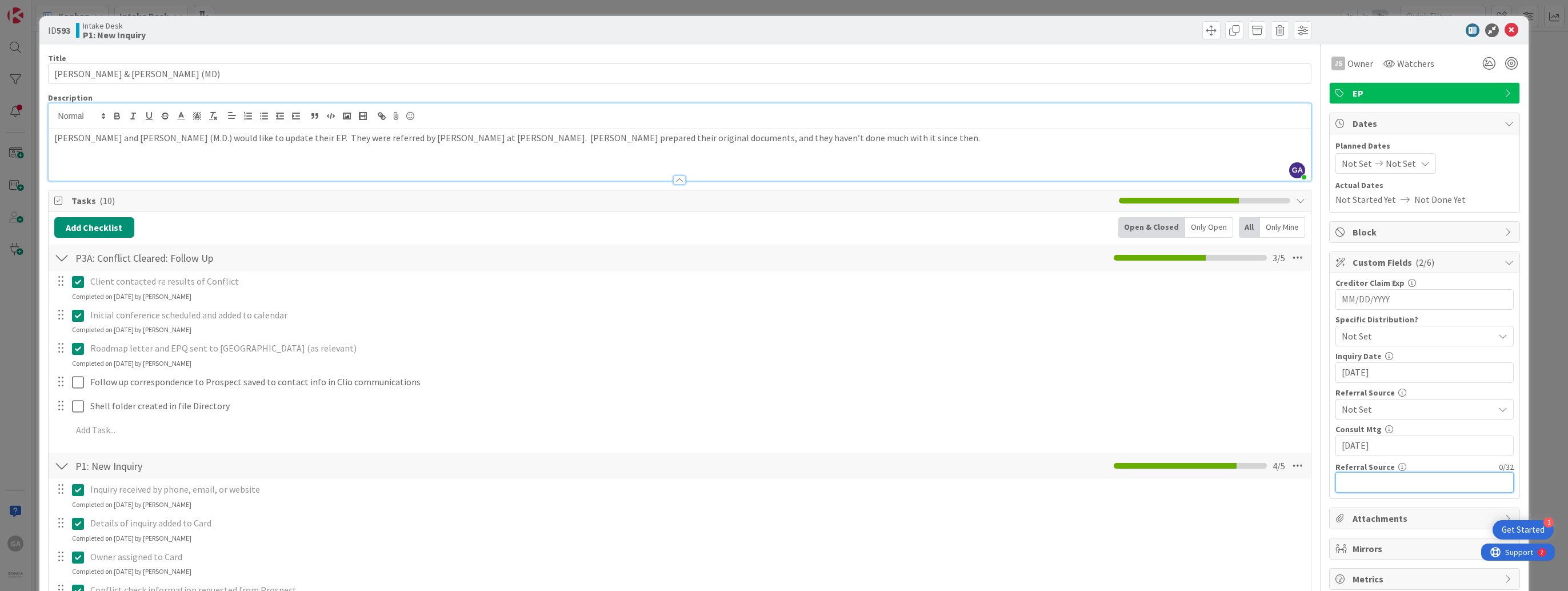
click at [1356, 482] on input "text" at bounding box center [1424, 482] width 178 height 20
type input "[PERSON_NAME] @ [PERSON_NAME]"
click at [1510, 31] on icon at bounding box center [1511, 30] width 14 height 14
